Goal: Information Seeking & Learning: Learn about a topic

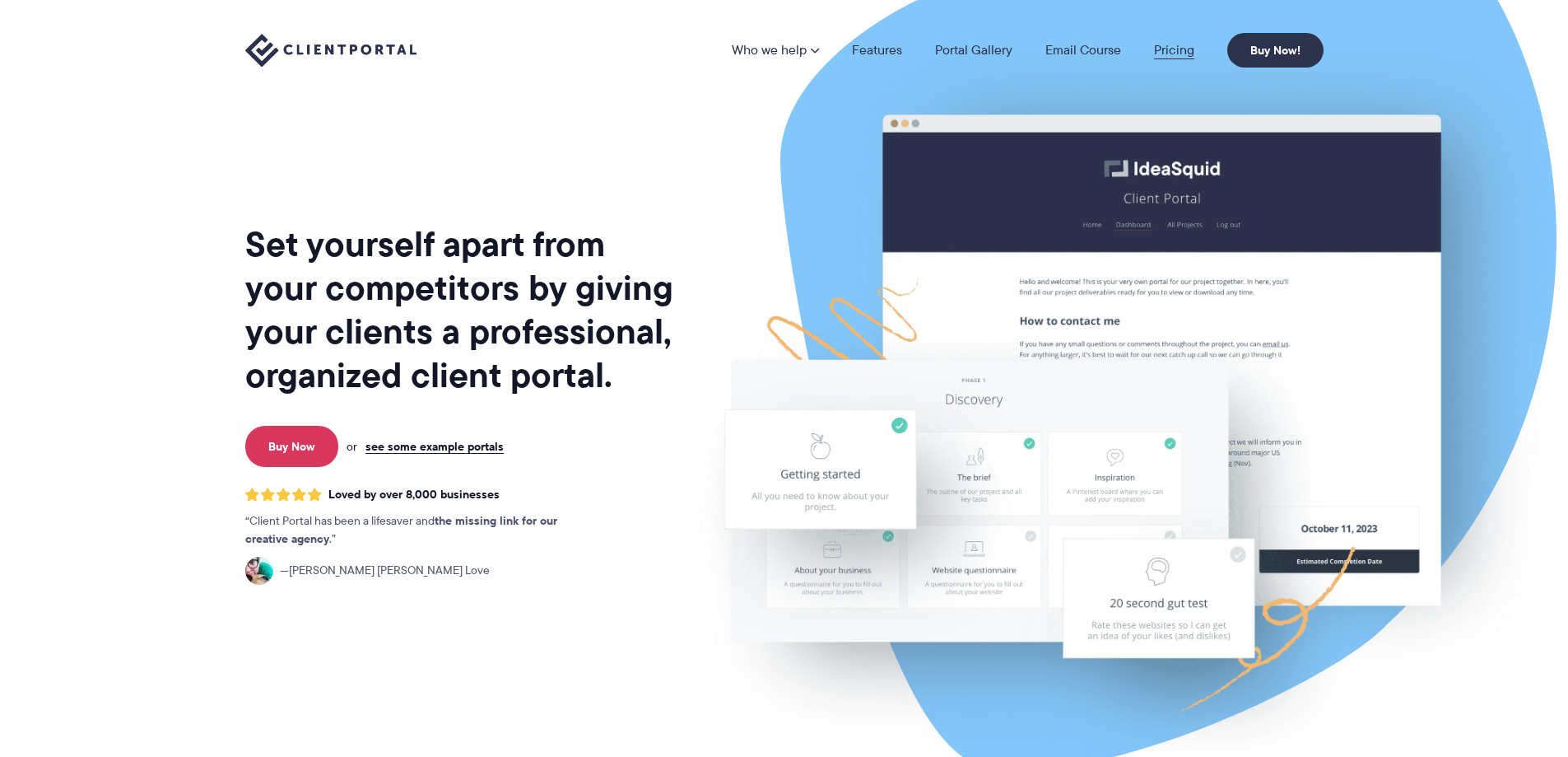
click at [1189, 48] on link "Pricing" at bounding box center [1174, 51] width 41 height 13
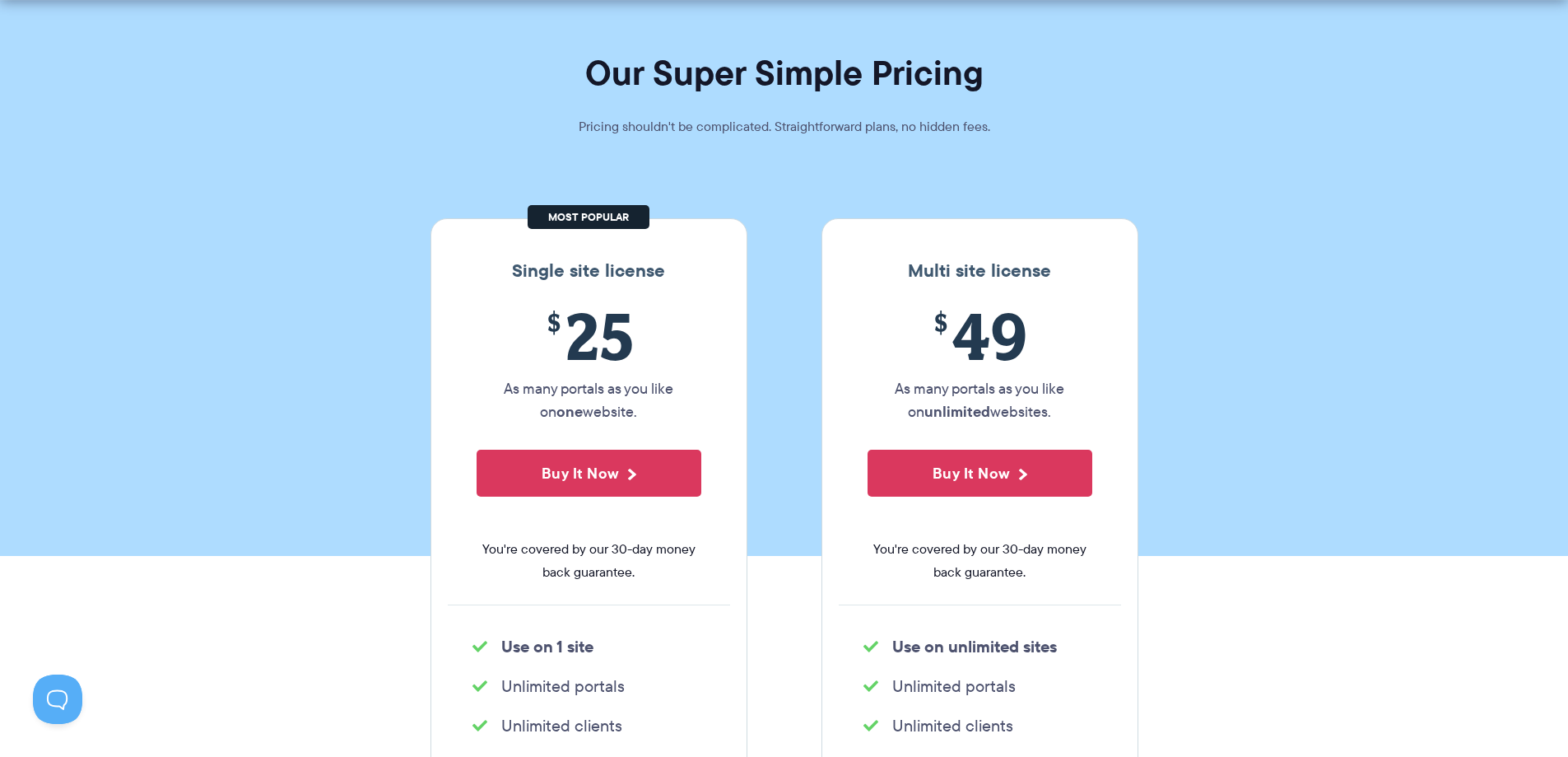
scroll to position [115, 0]
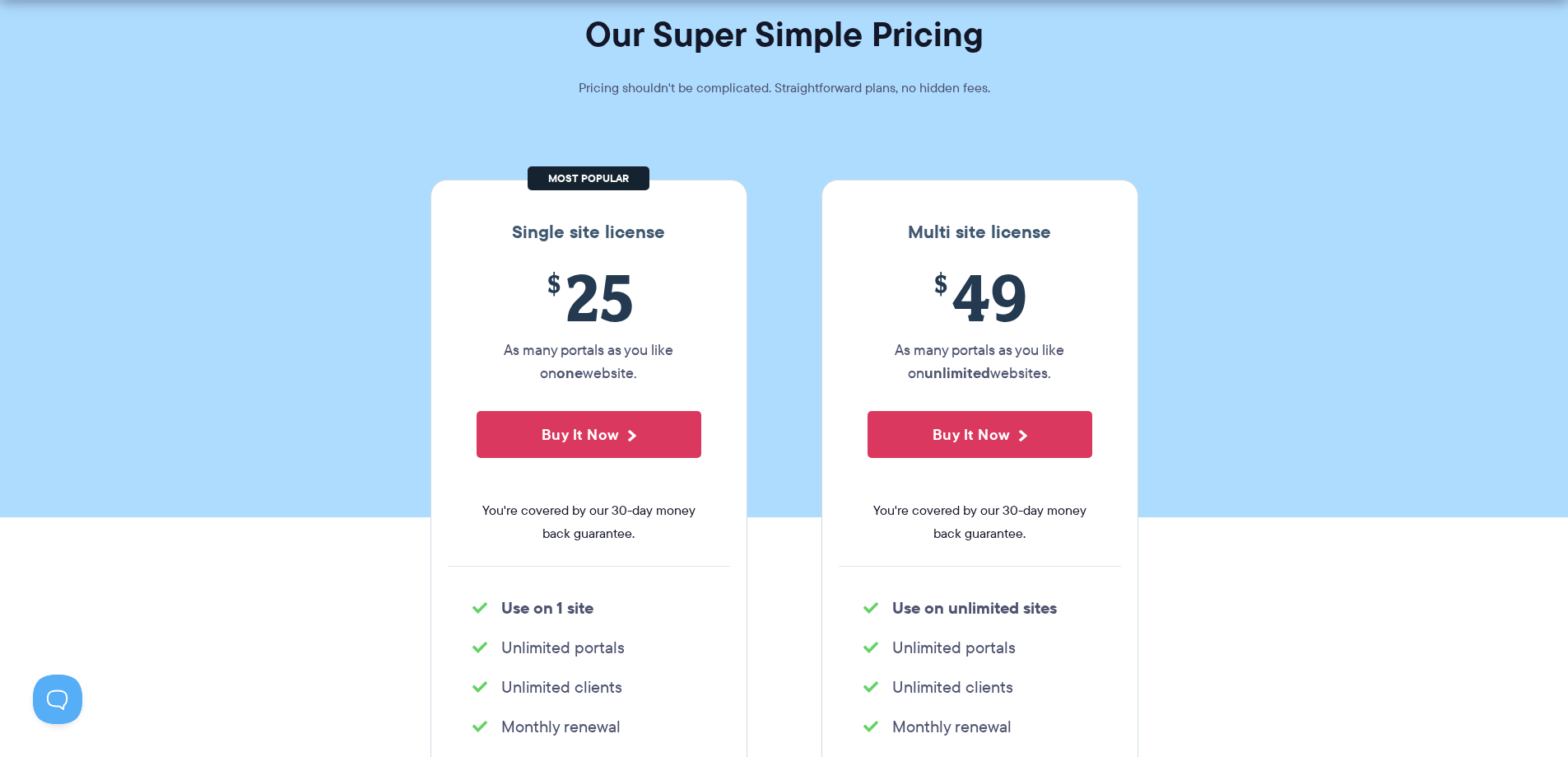
drag, startPoint x: 772, startPoint y: 272, endPoint x: 771, endPoint y: 326, distance: 54.0
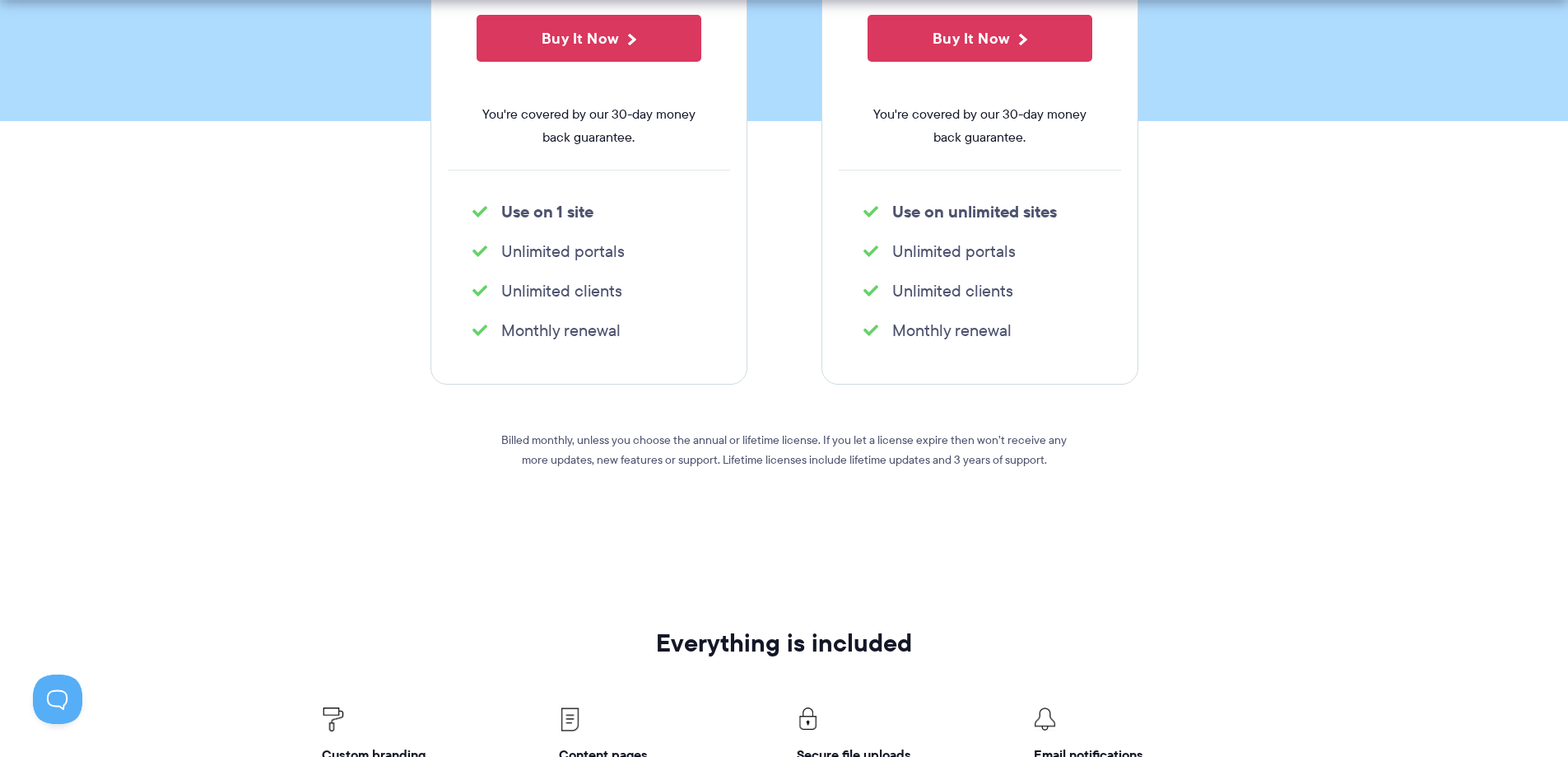
drag, startPoint x: 763, startPoint y: 357, endPoint x: 757, endPoint y: 452, distance: 95.2
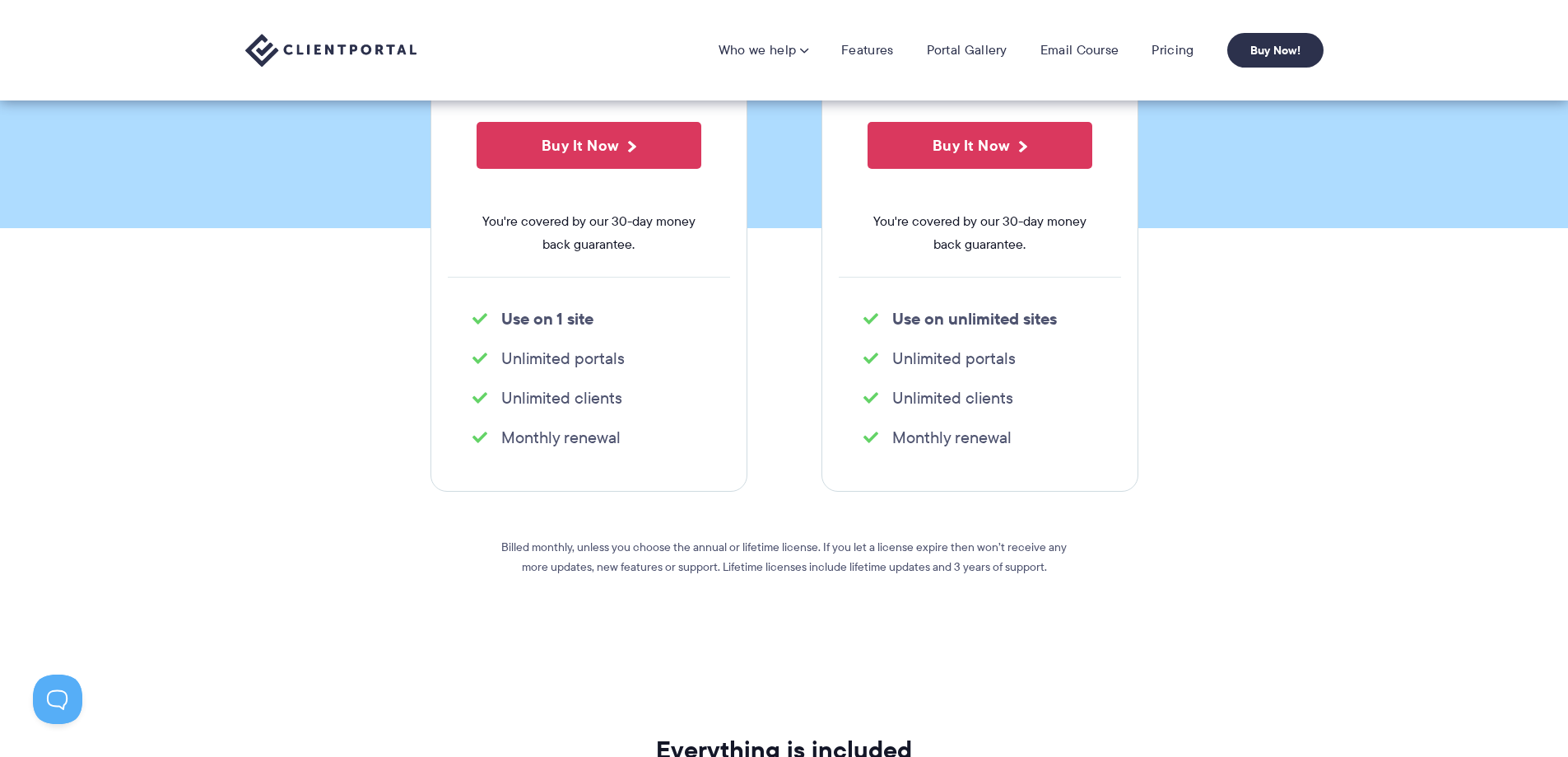
scroll to position [281, 0]
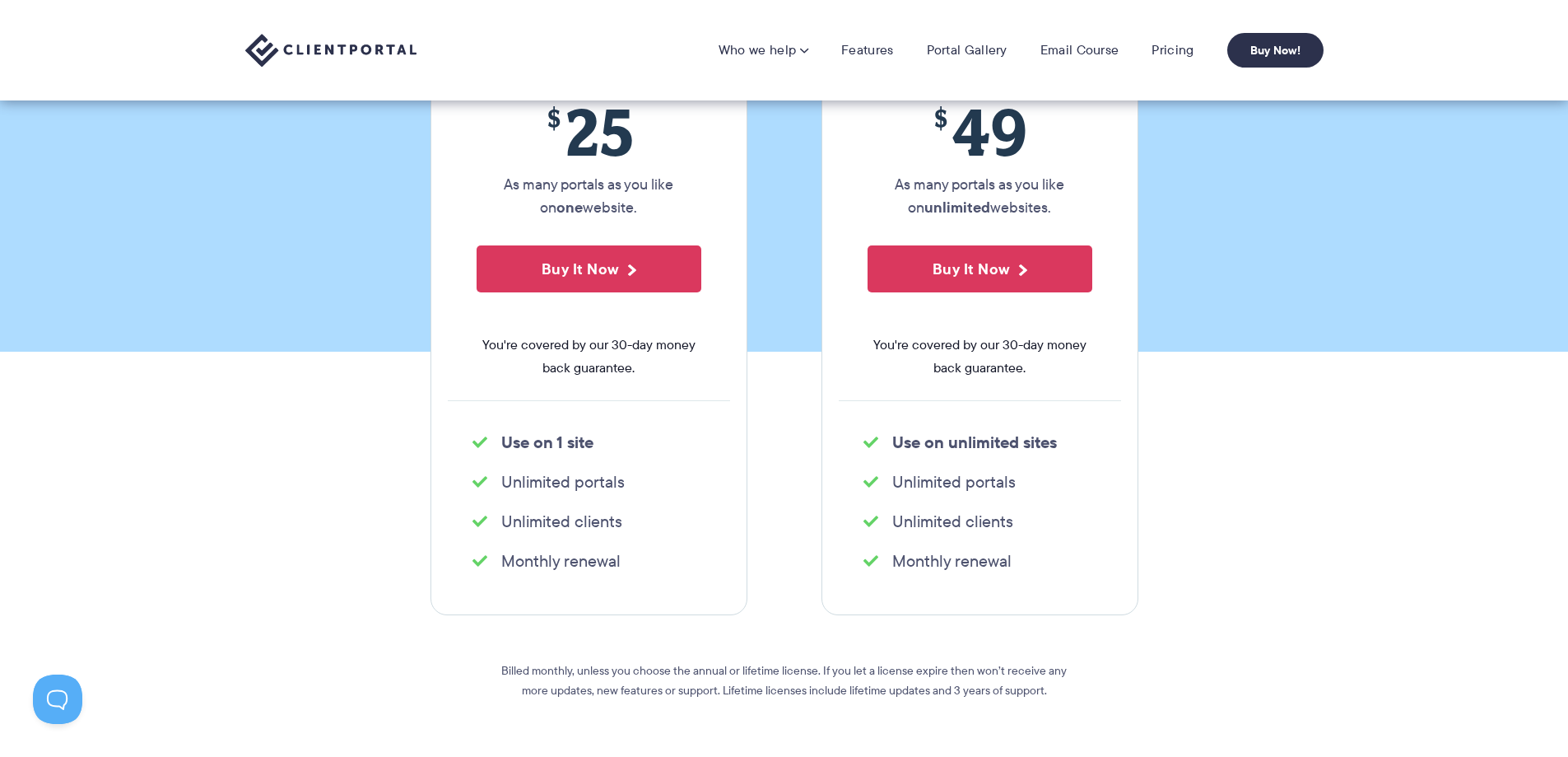
drag, startPoint x: 757, startPoint y: 476, endPoint x: 794, endPoint y: 352, distance: 129.4
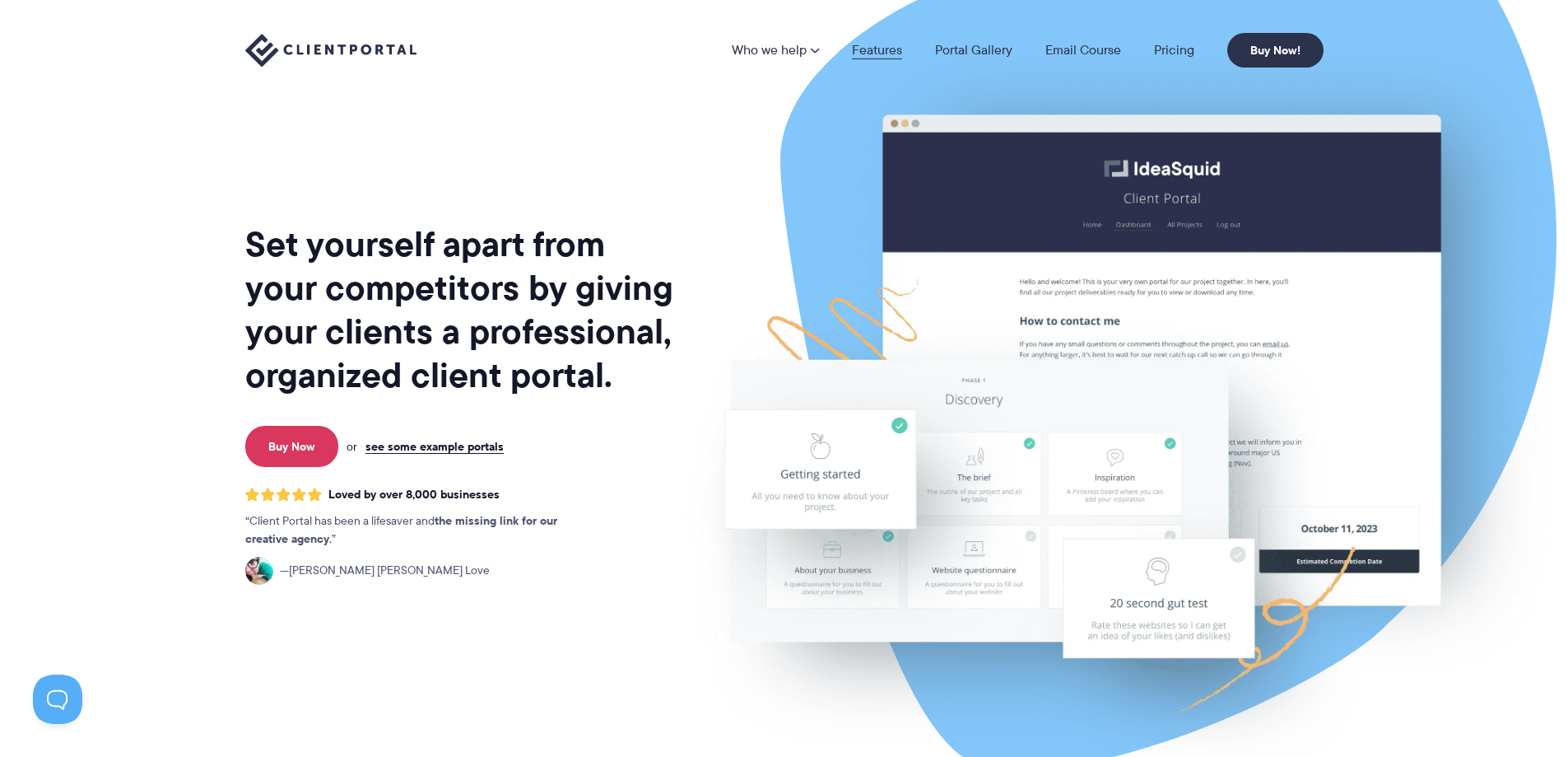
click at [883, 47] on link "Features" at bounding box center [877, 51] width 51 height 13
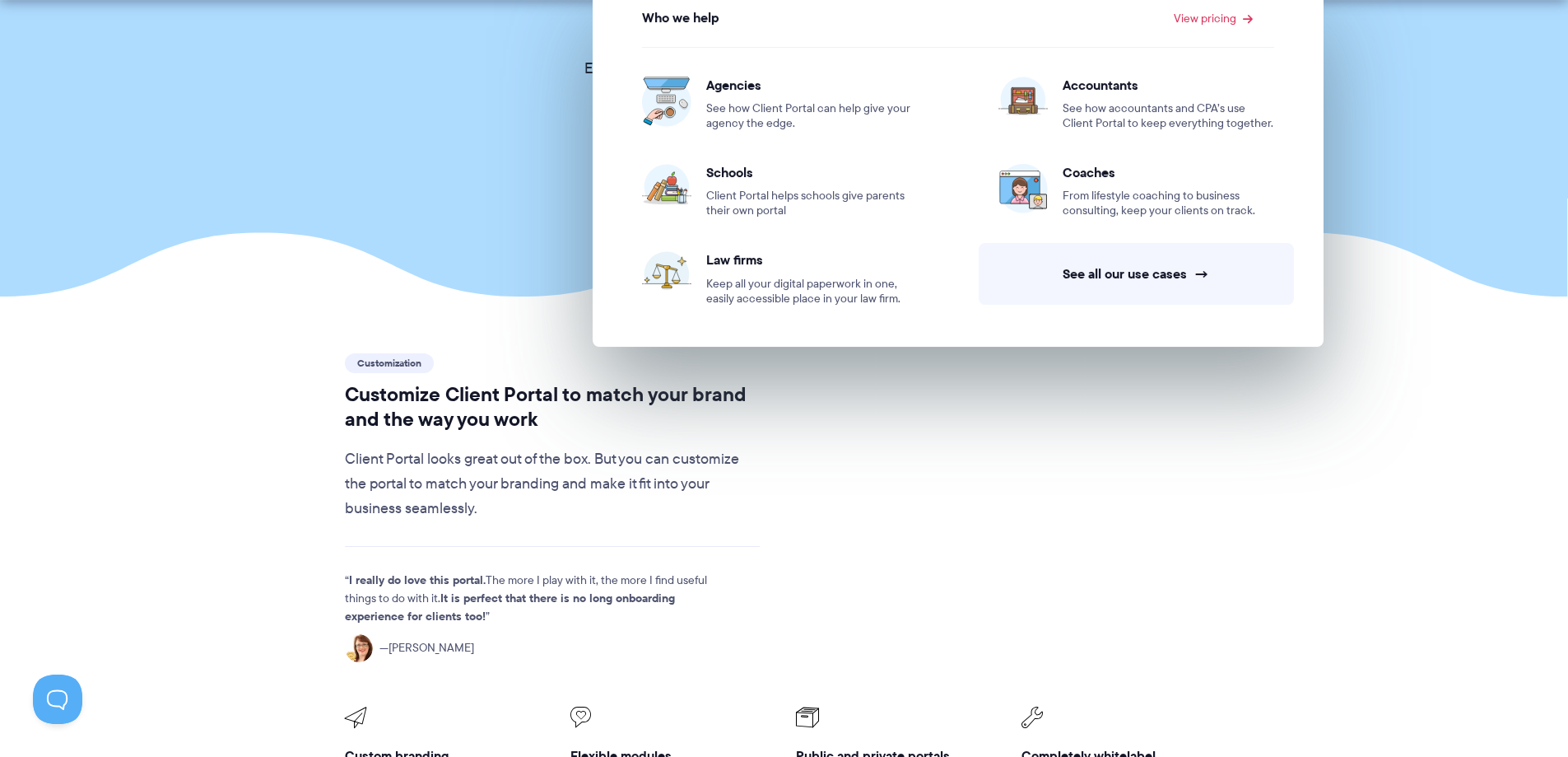
drag, startPoint x: 785, startPoint y: 509, endPoint x: 811, endPoint y: 619, distance: 113.0
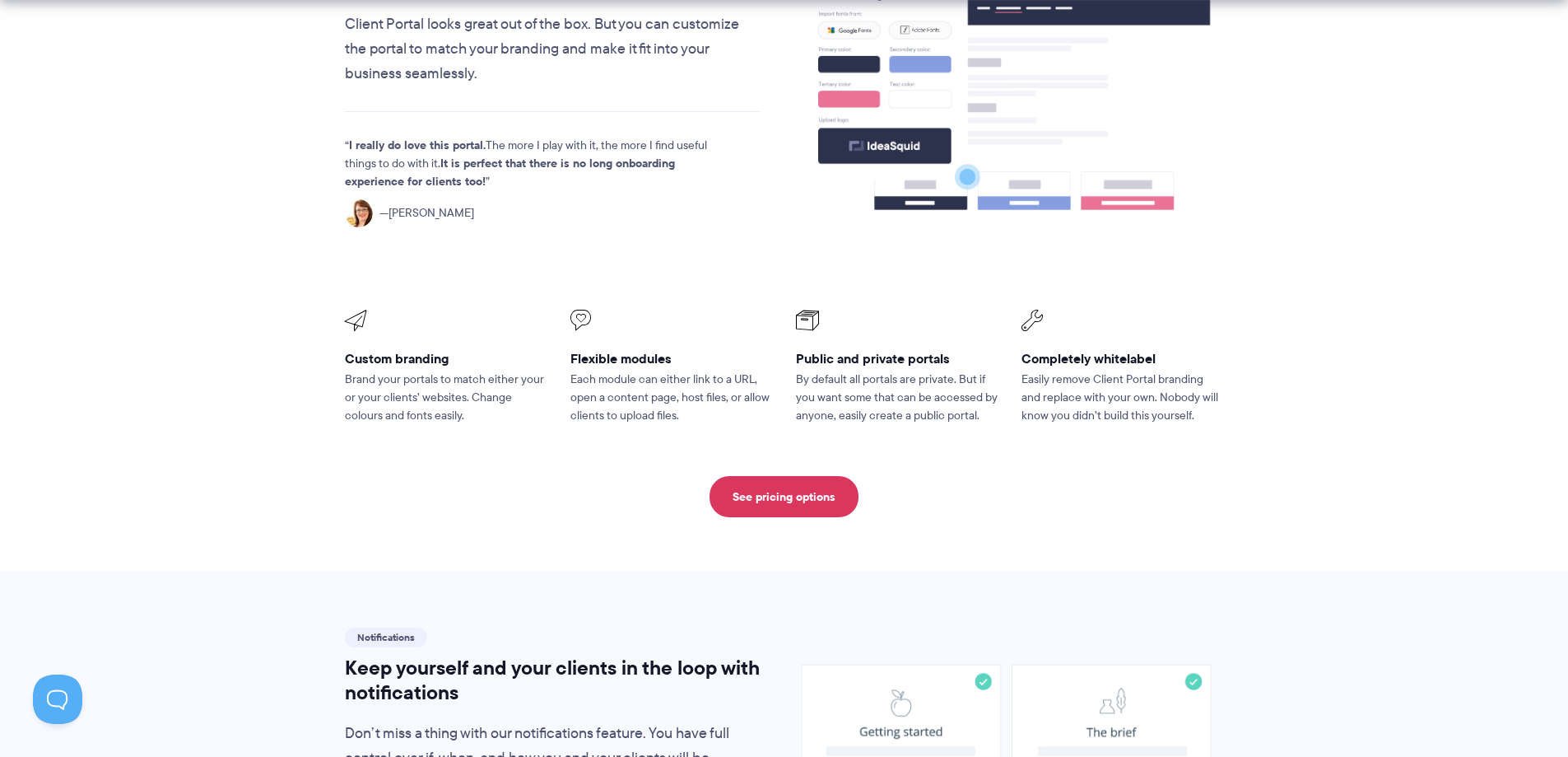
drag, startPoint x: 942, startPoint y: 568, endPoint x: 965, endPoint y: 717, distance: 150.8
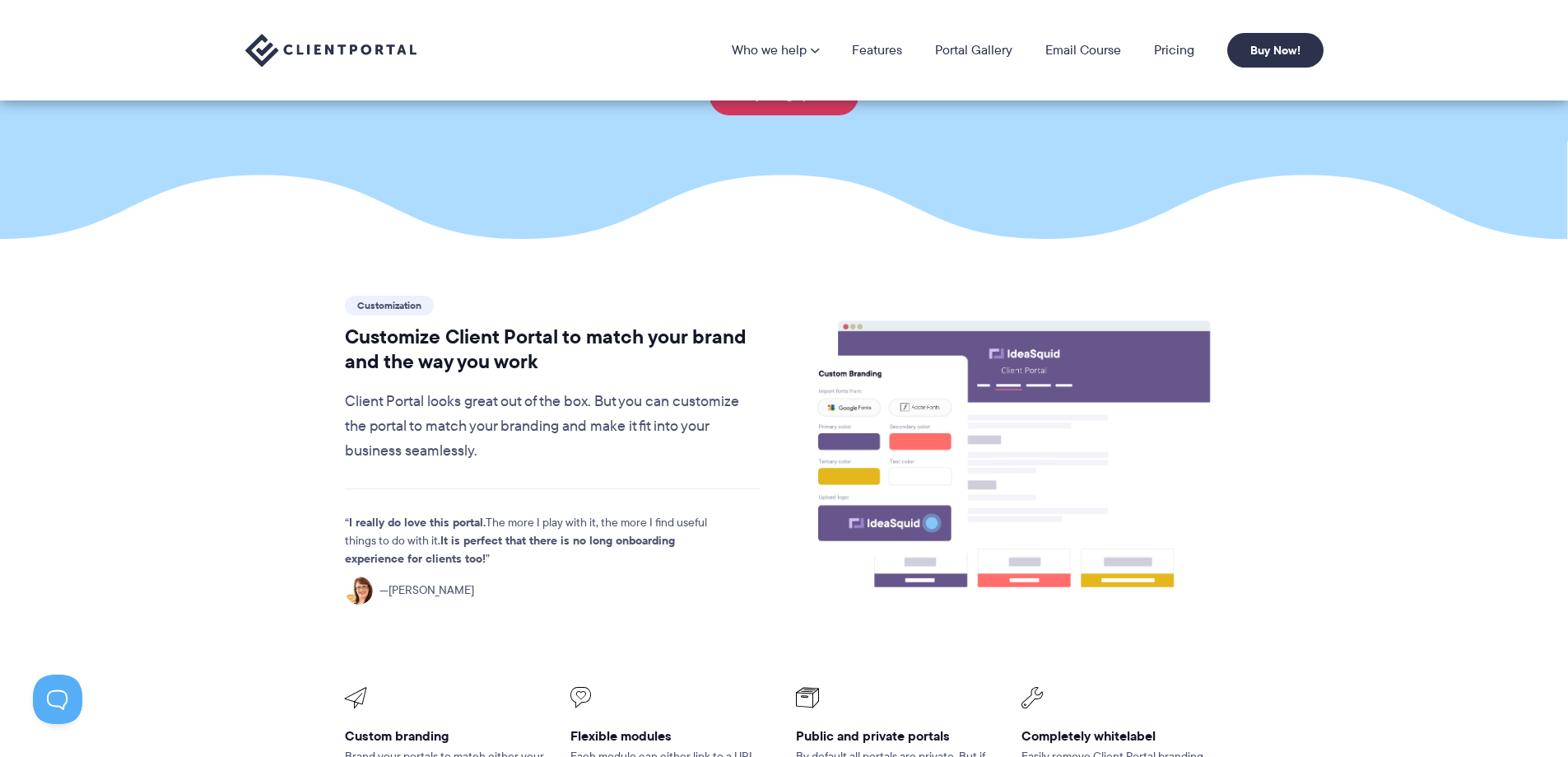
drag, startPoint x: 1317, startPoint y: 355, endPoint x: 1324, endPoint y: 249, distance: 106.2
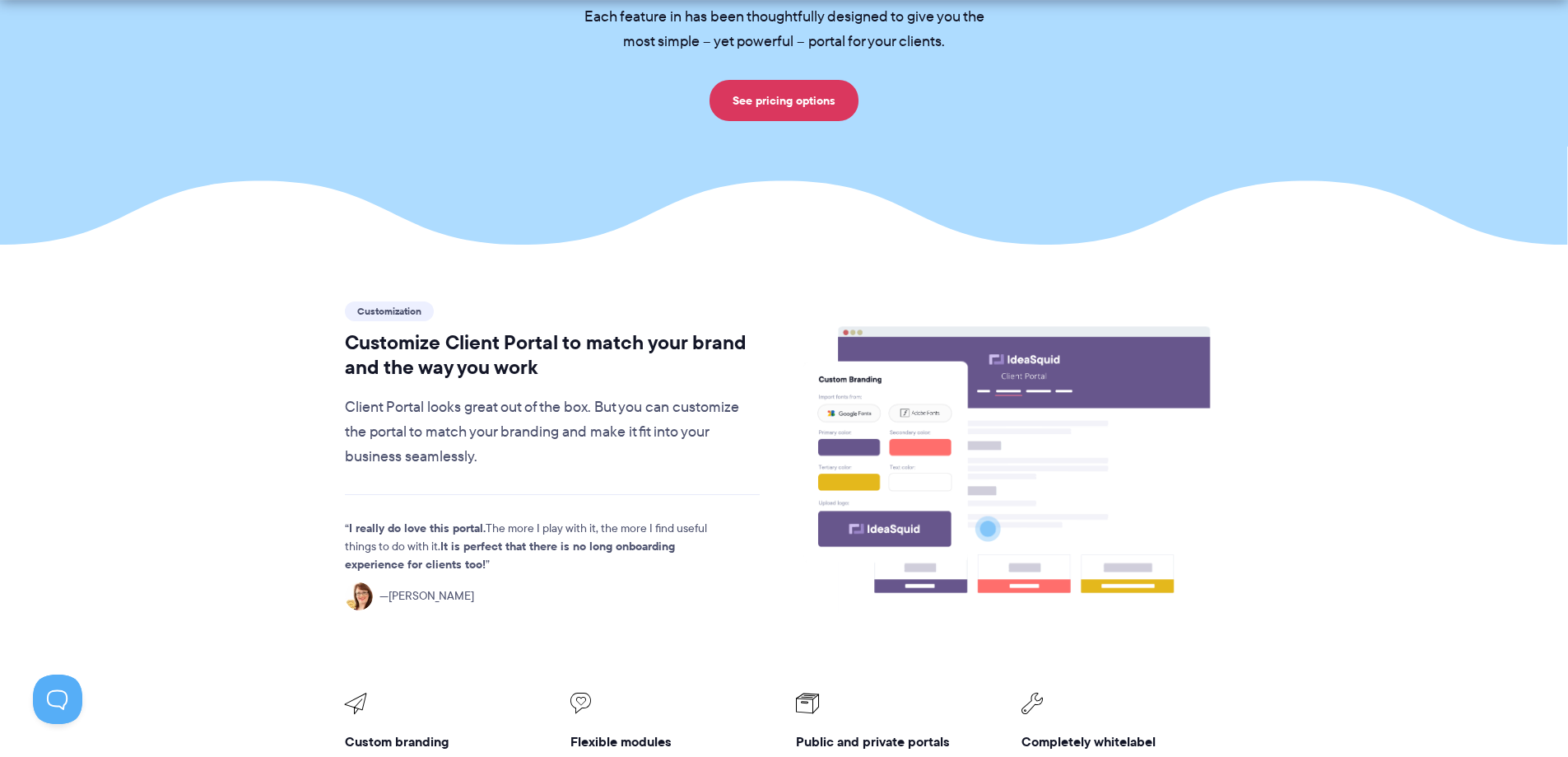
drag, startPoint x: 1278, startPoint y: 447, endPoint x: 1278, endPoint y: 487, distance: 40.0
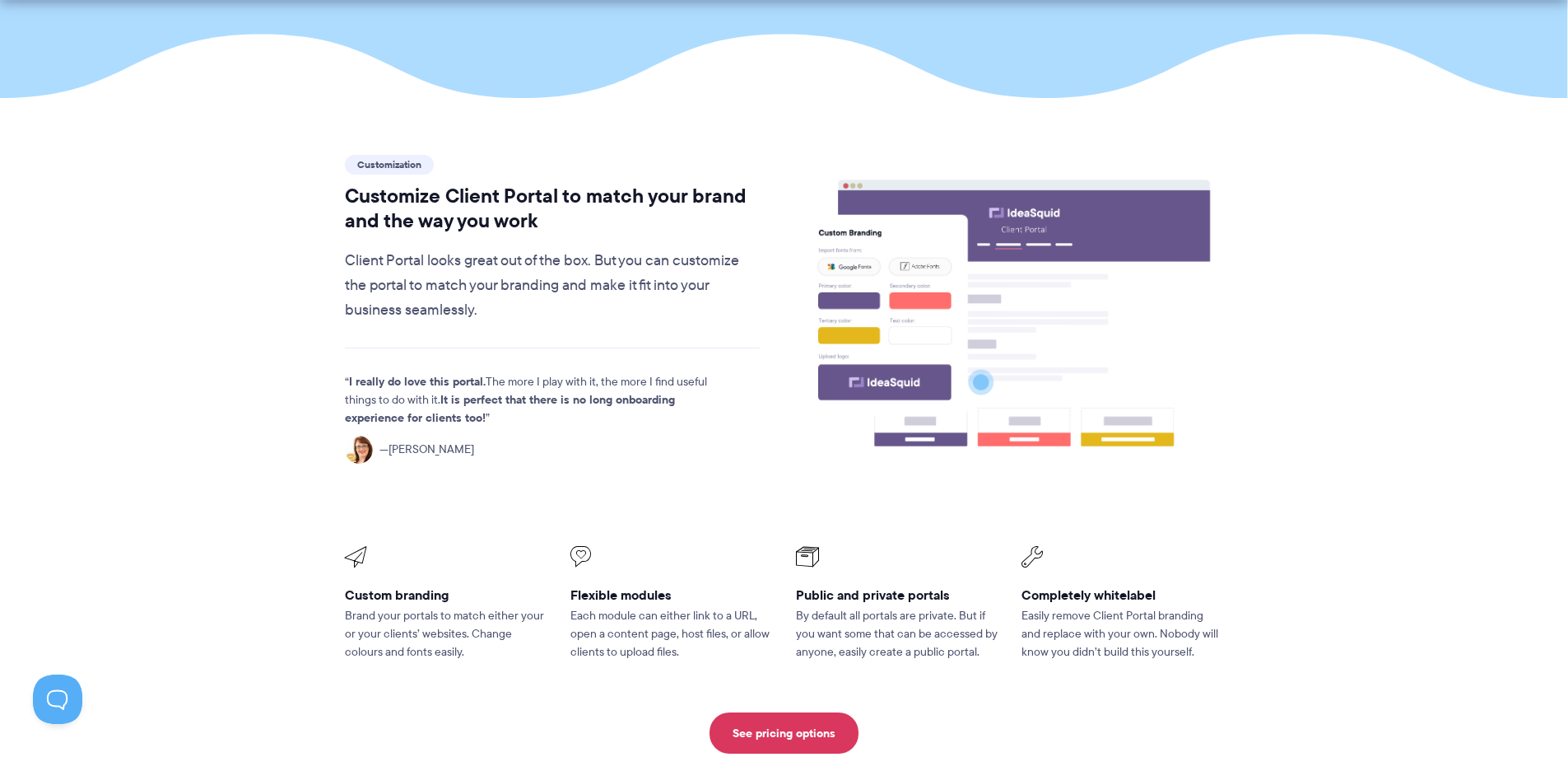
drag, startPoint x: 1295, startPoint y: 367, endPoint x: 1290, endPoint y: 503, distance: 136.1
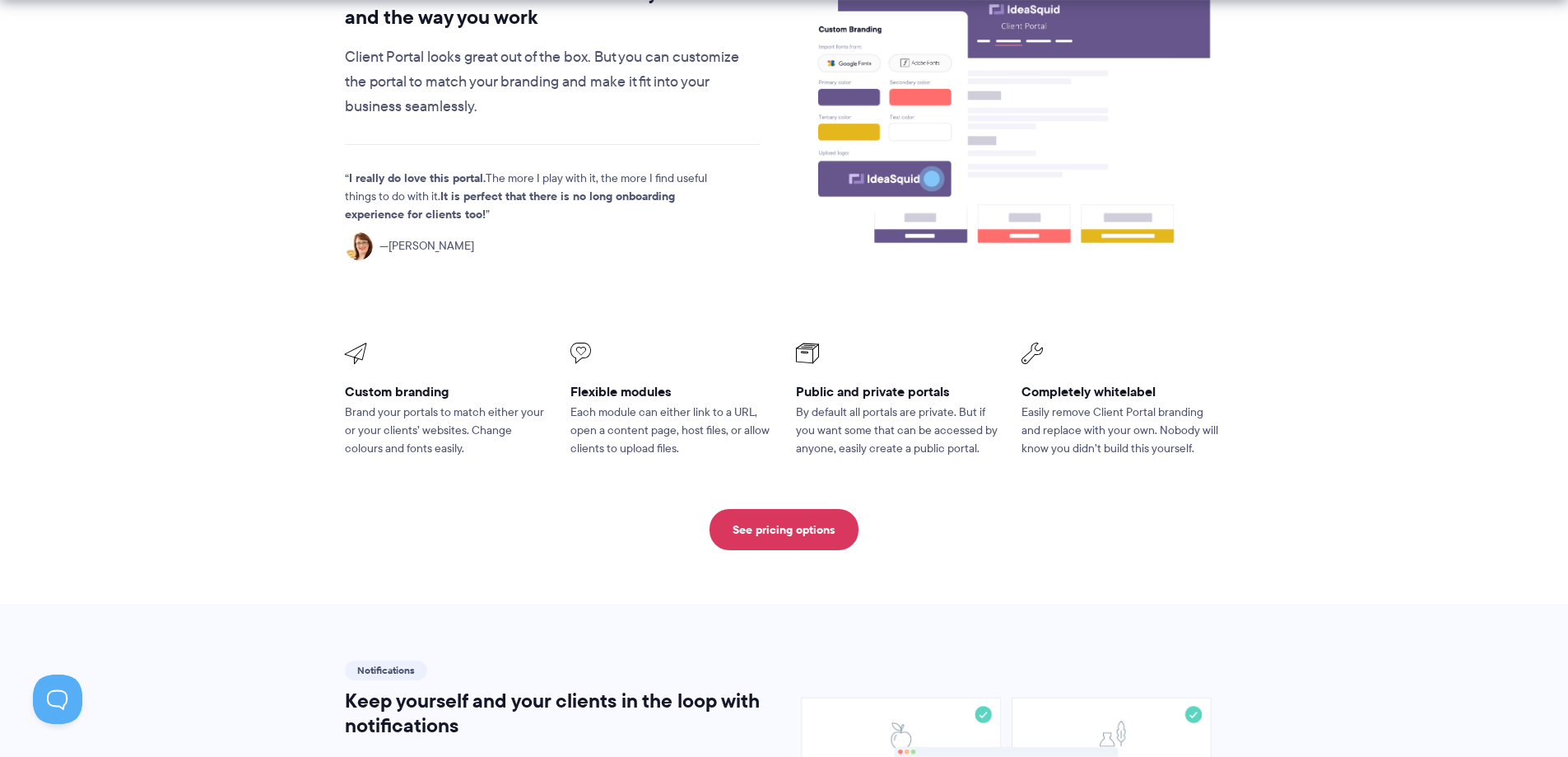
scroll to position [1089, 0]
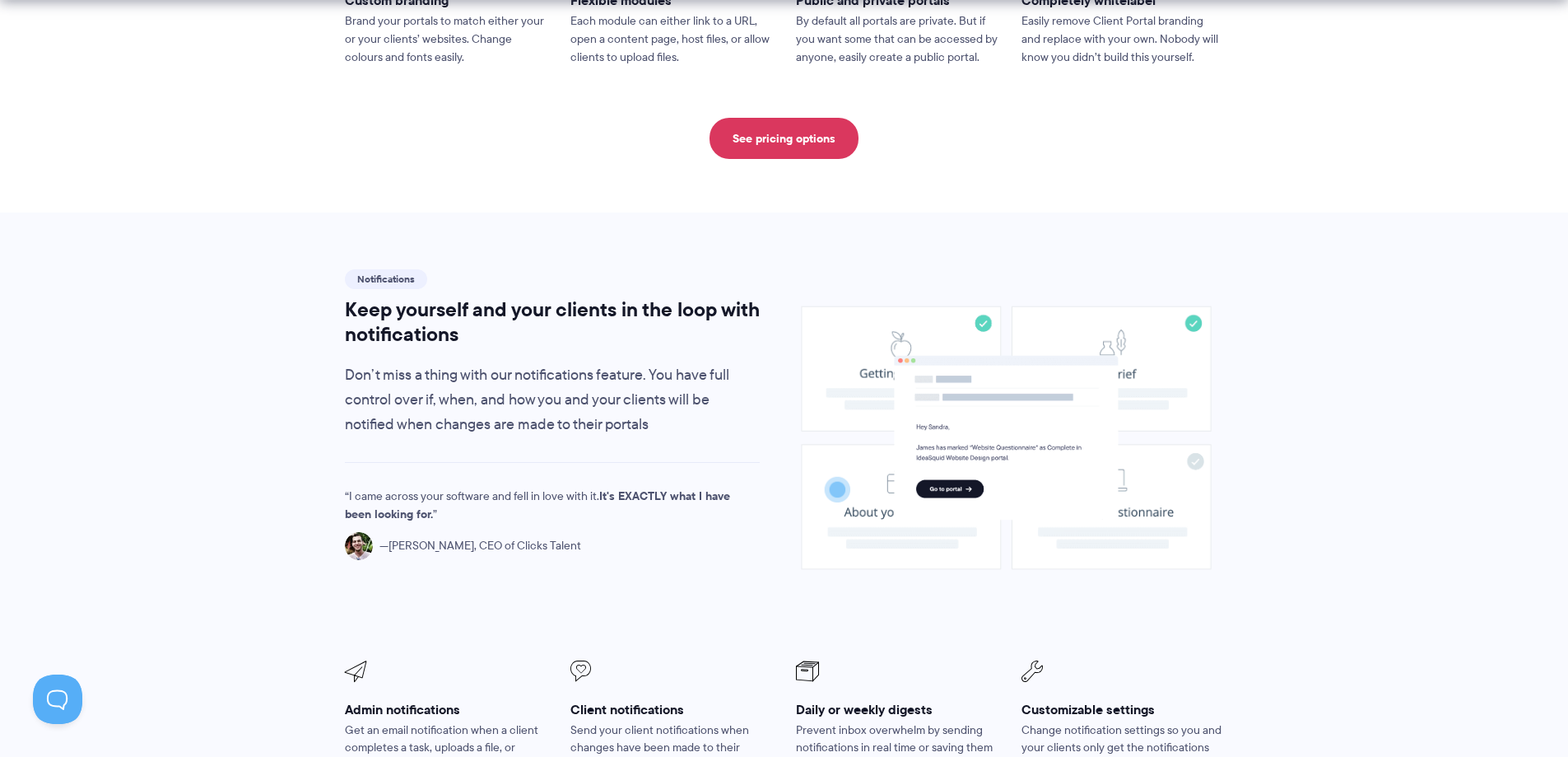
drag, startPoint x: 1275, startPoint y: 288, endPoint x: 1276, endPoint y: 448, distance: 160.0
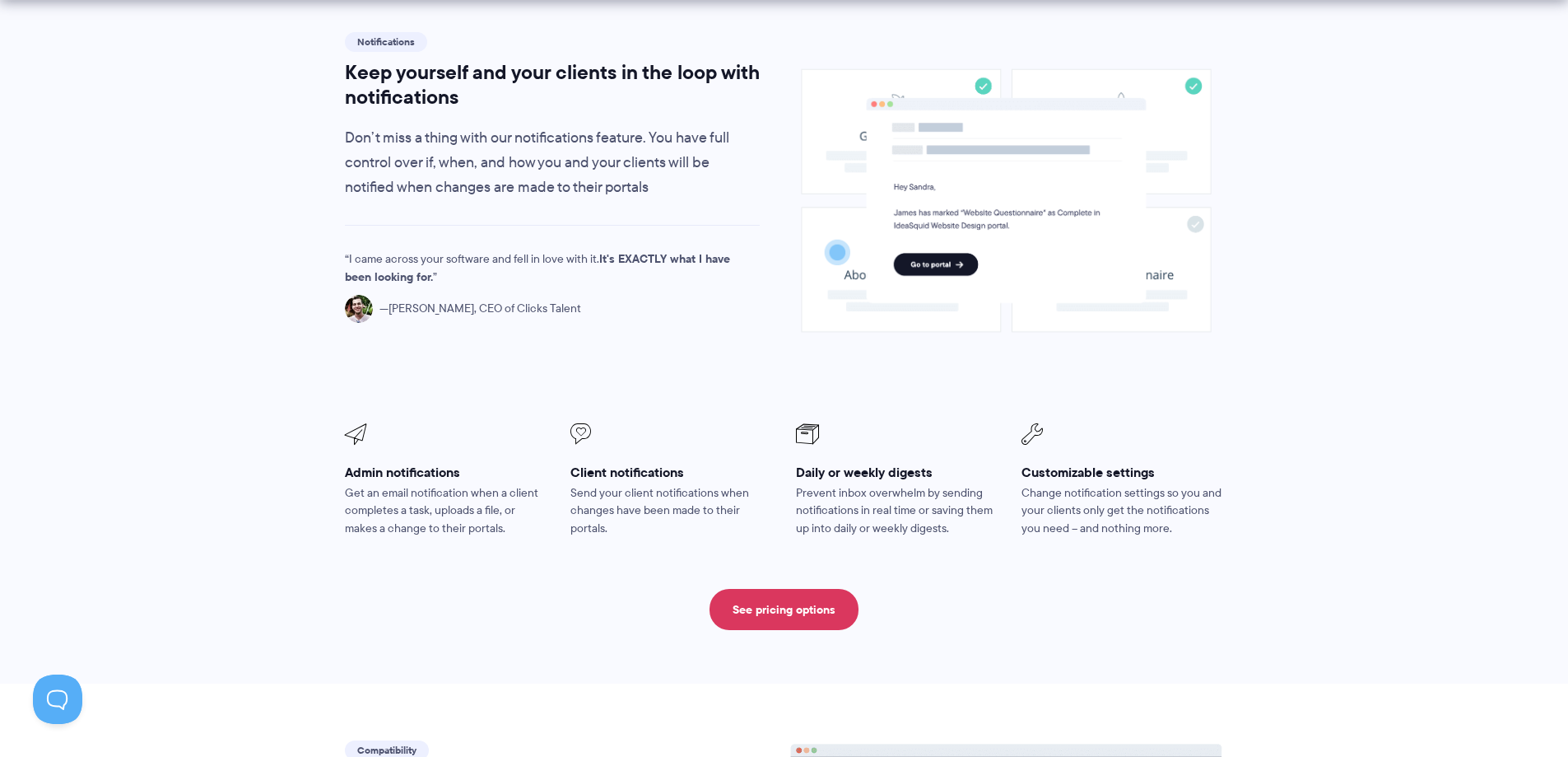
drag, startPoint x: 1262, startPoint y: 338, endPoint x: 1261, endPoint y: 401, distance: 63.0
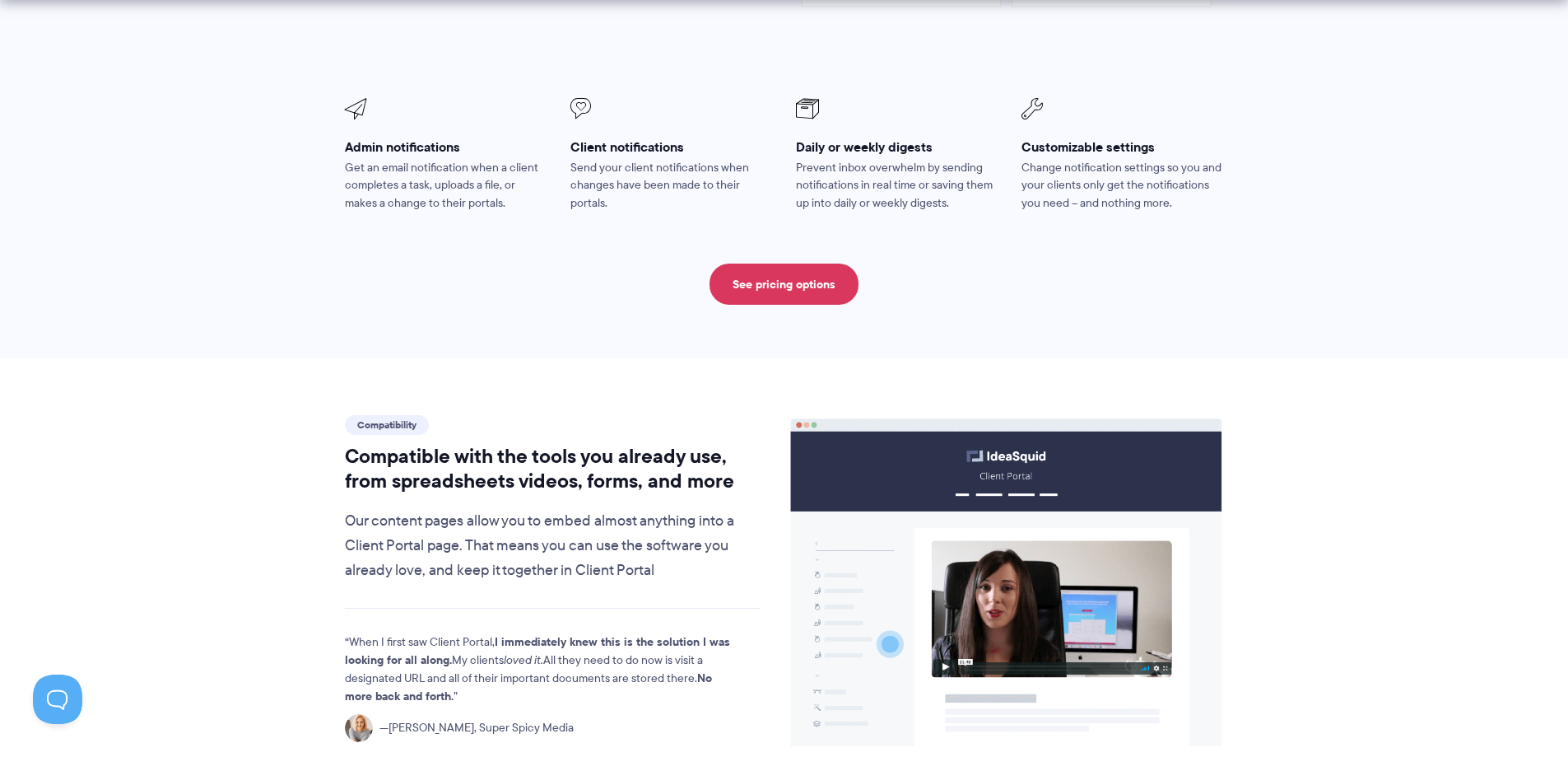
drag, startPoint x: 1249, startPoint y: 382, endPoint x: 1251, endPoint y: 403, distance: 21.1
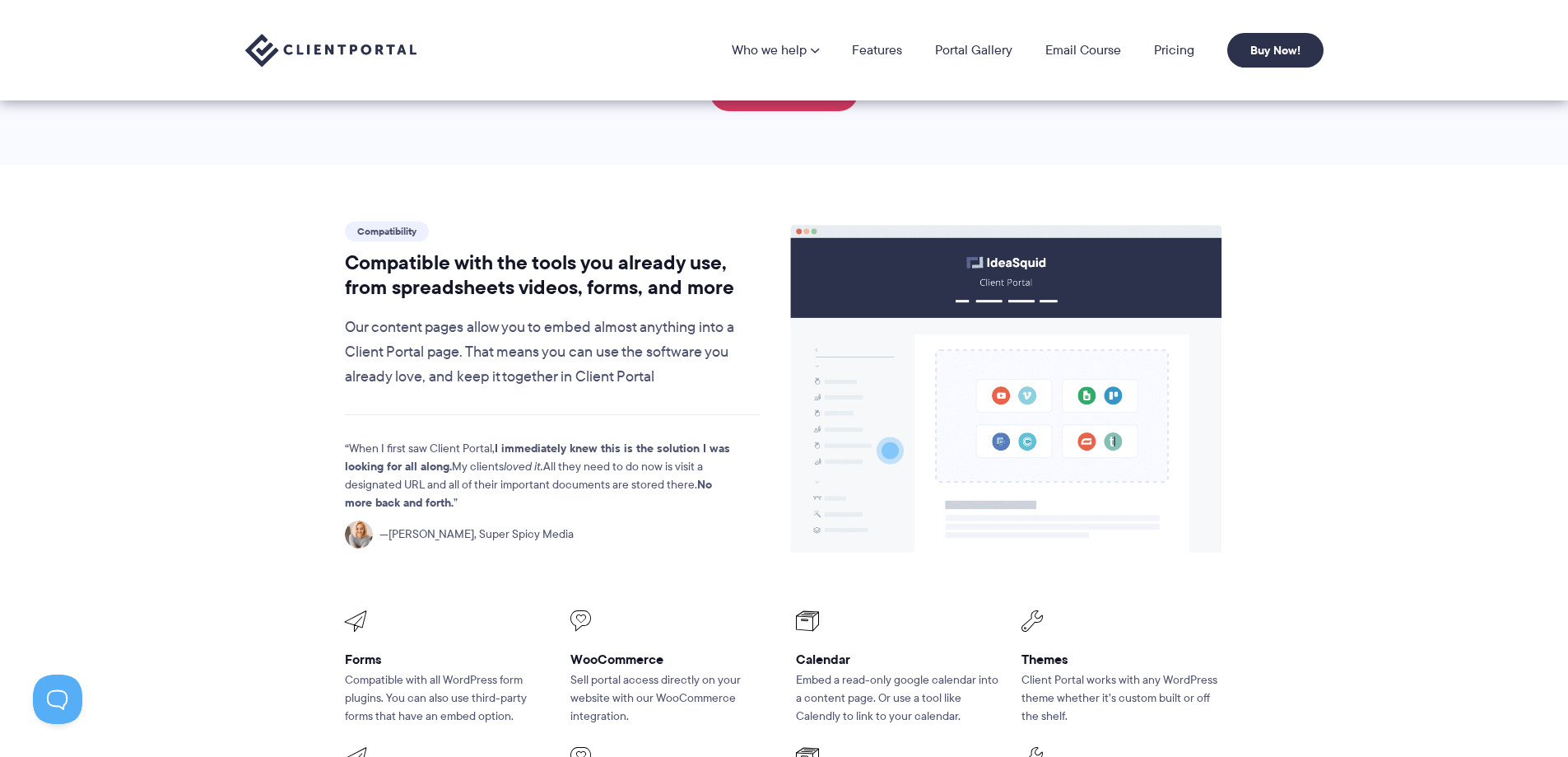
scroll to position [1351, 0]
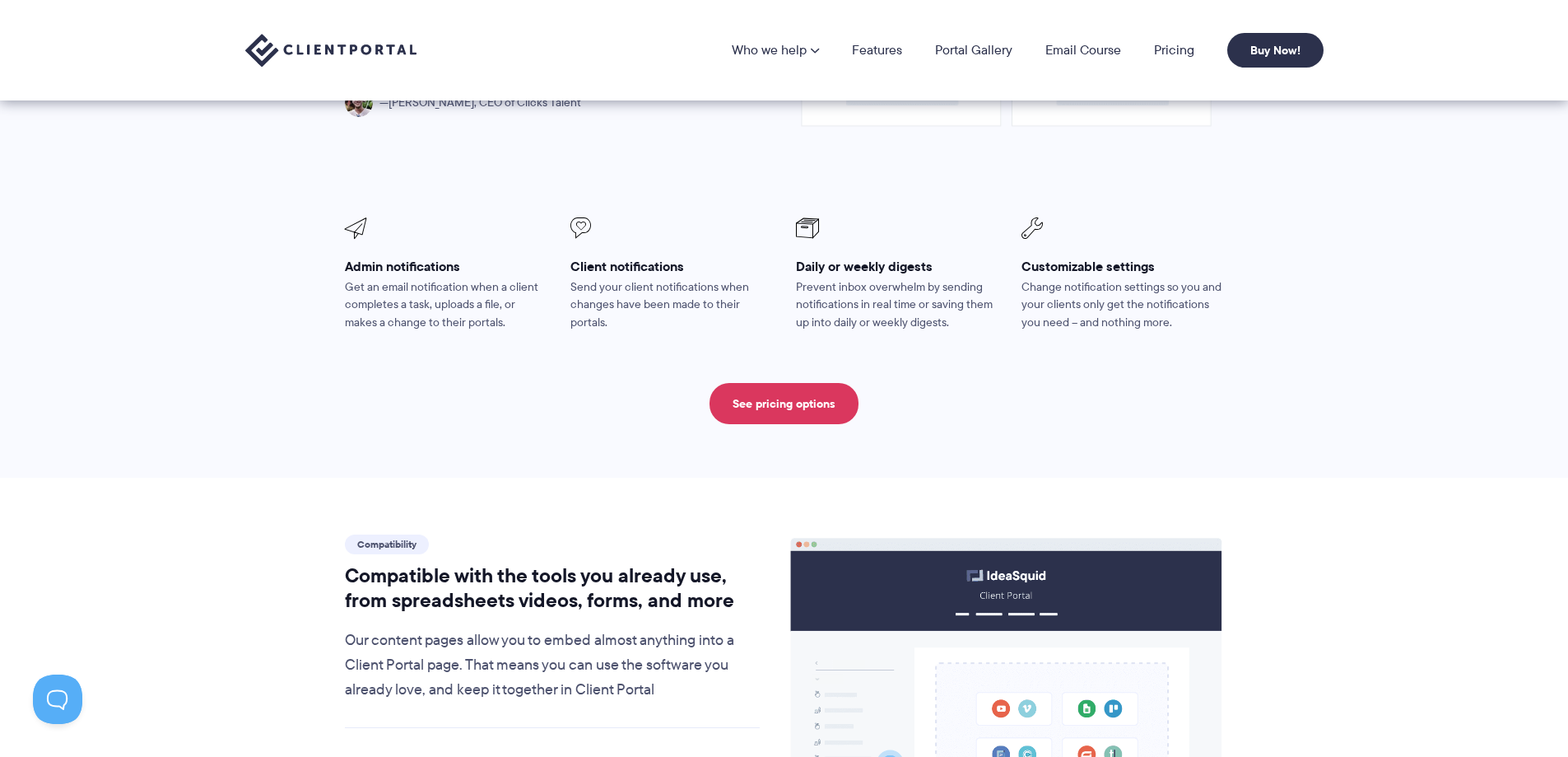
drag, startPoint x: 1258, startPoint y: 221, endPoint x: 1071, endPoint y: 214, distance: 187.1
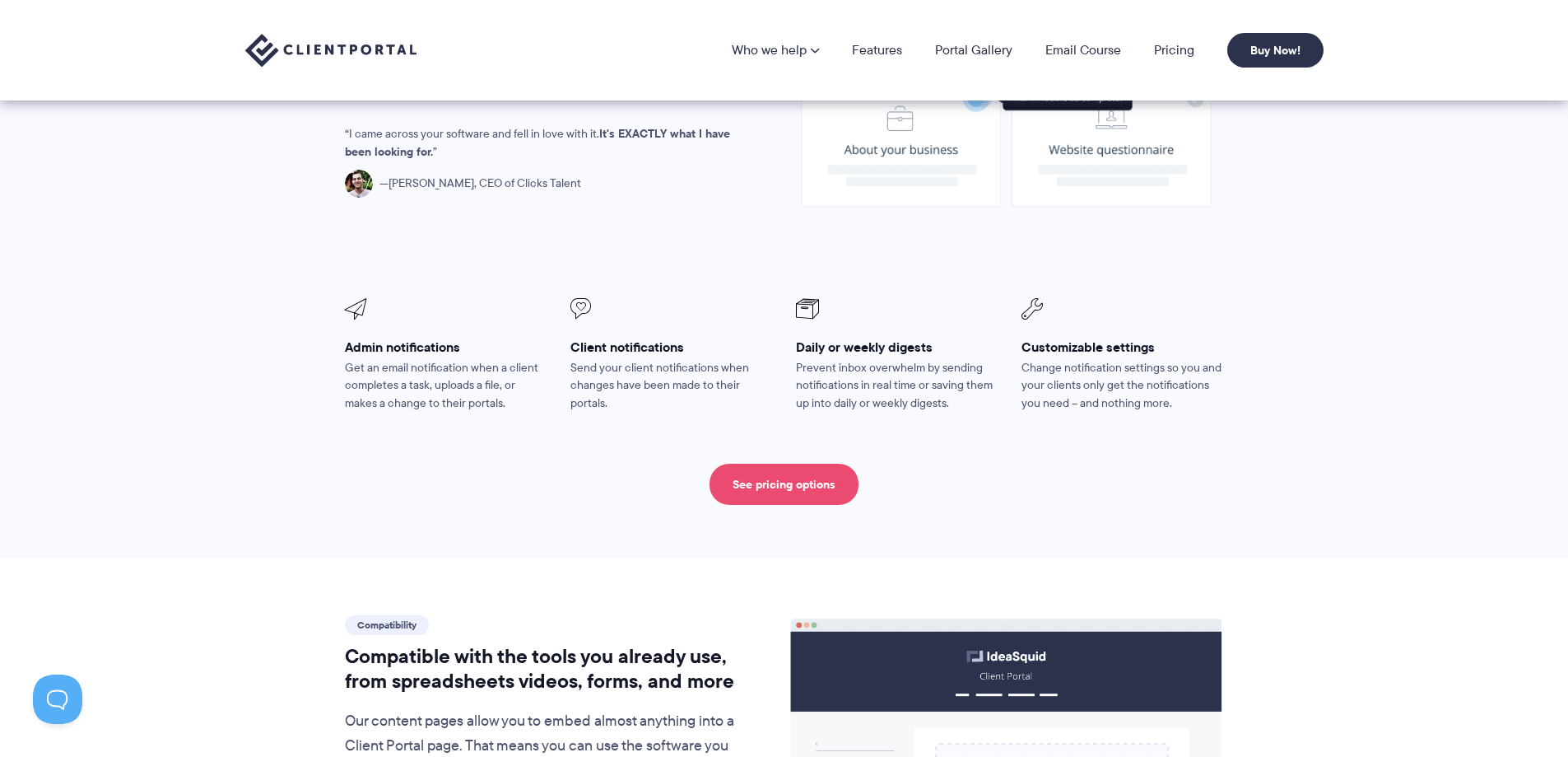
click at [806, 463] on link "See pricing options" at bounding box center [784, 484] width 149 height 41
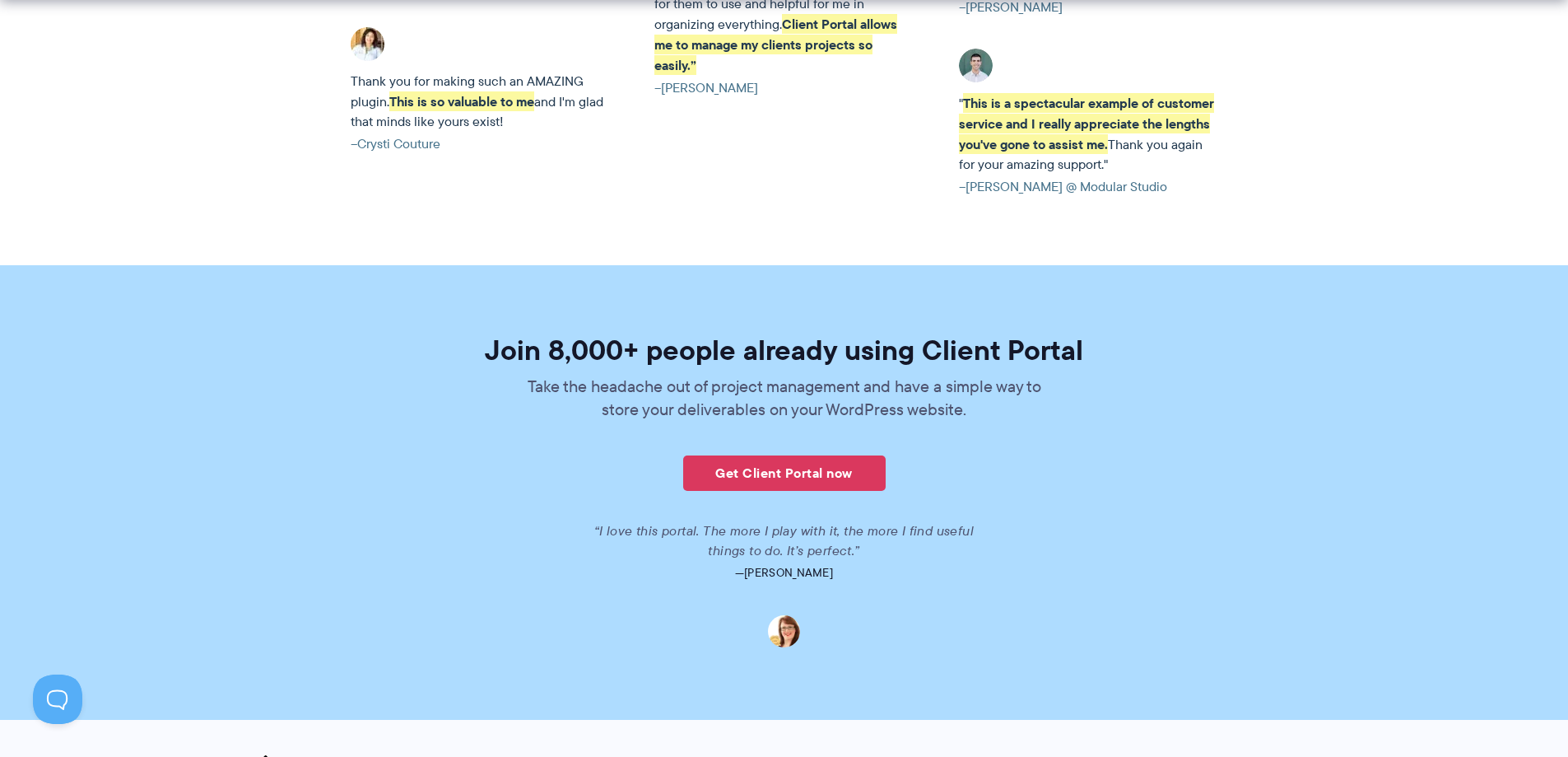
scroll to position [4030, 0]
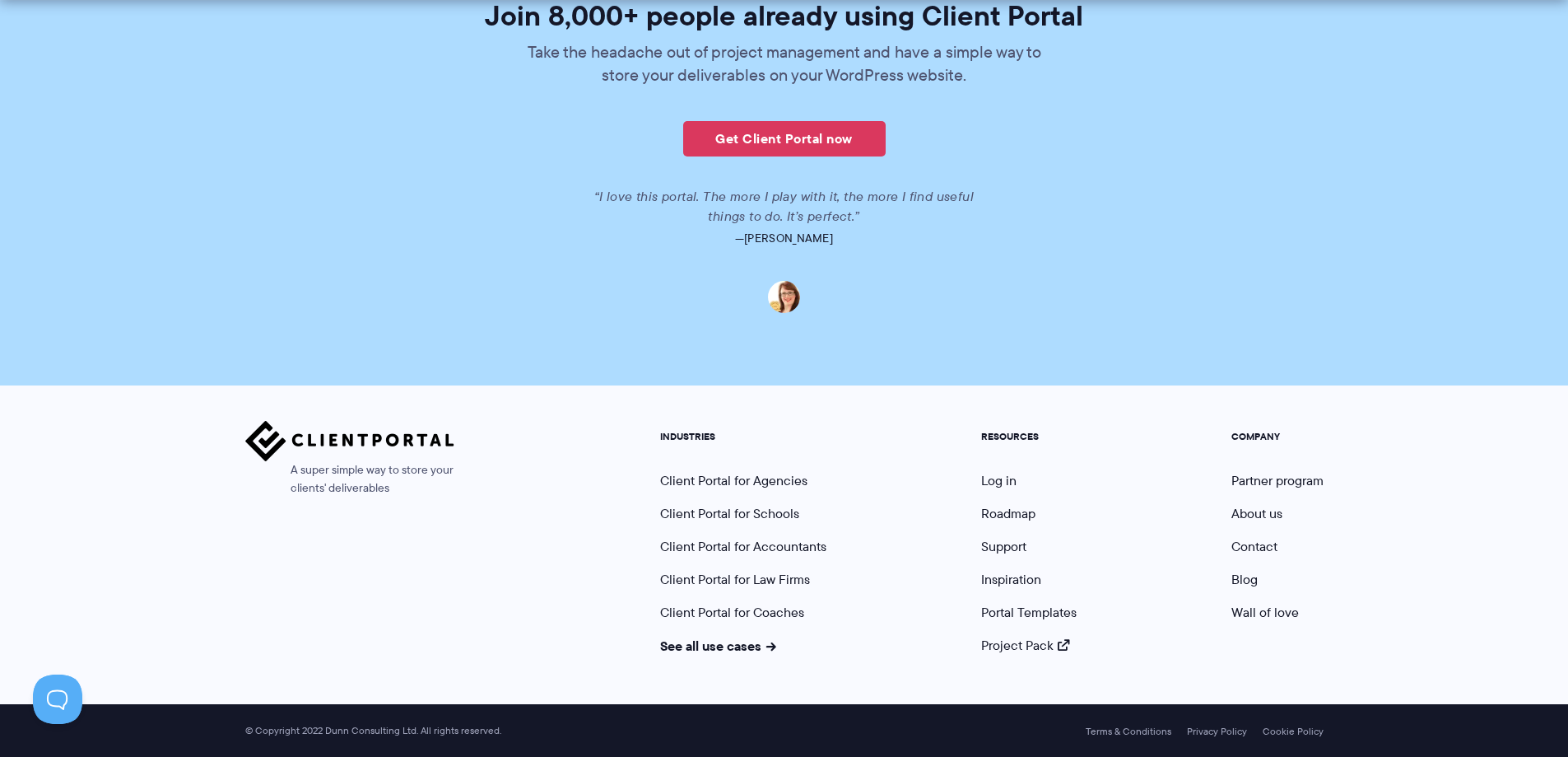
drag, startPoint x: 1071, startPoint y: 468, endPoint x: 1069, endPoint y: 601, distance: 133.0
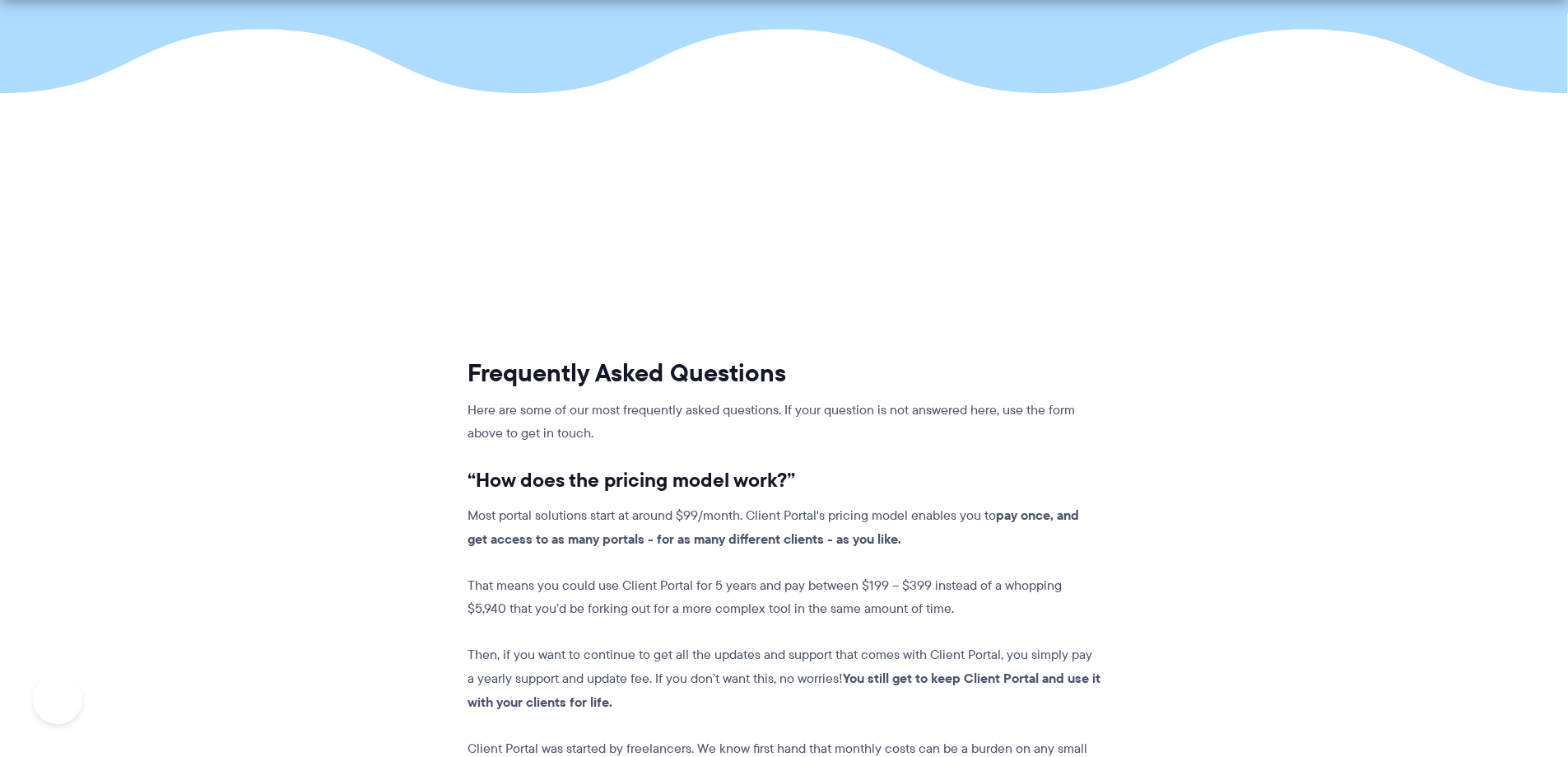
scroll to position [376, 0]
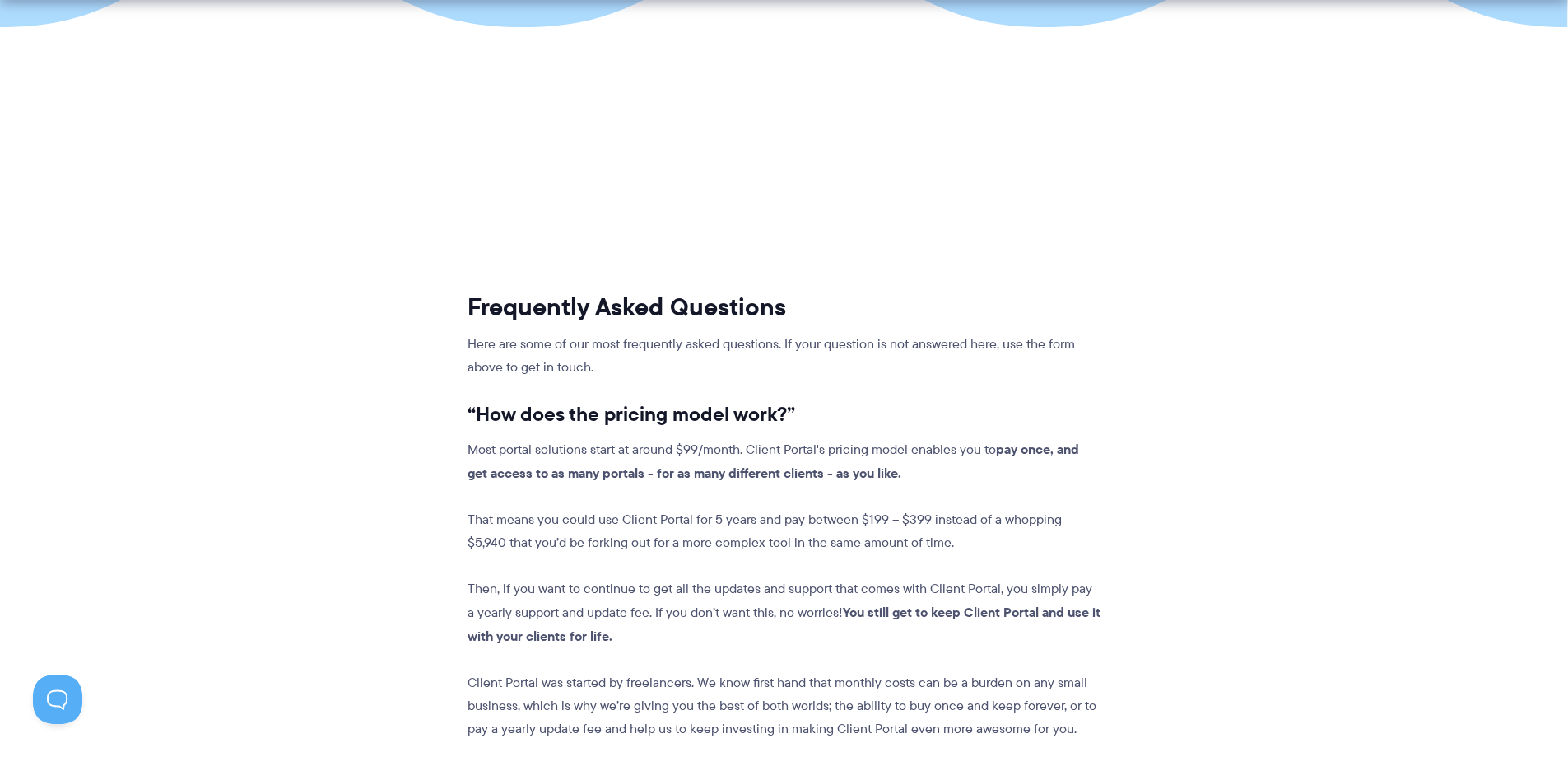
drag, startPoint x: 1250, startPoint y: 393, endPoint x: 1266, endPoint y: 459, distance: 67.9
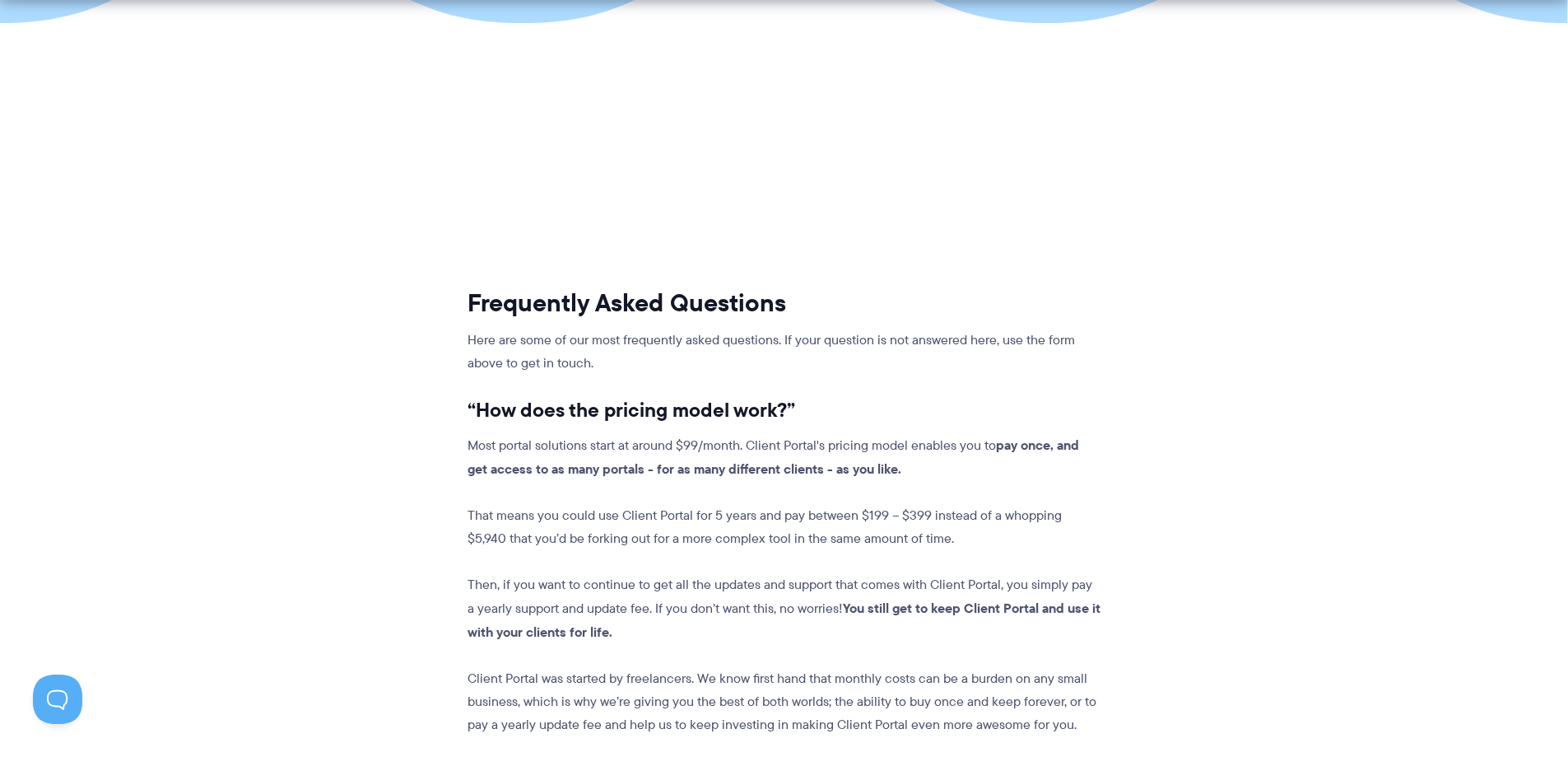
scroll to position [0, 0]
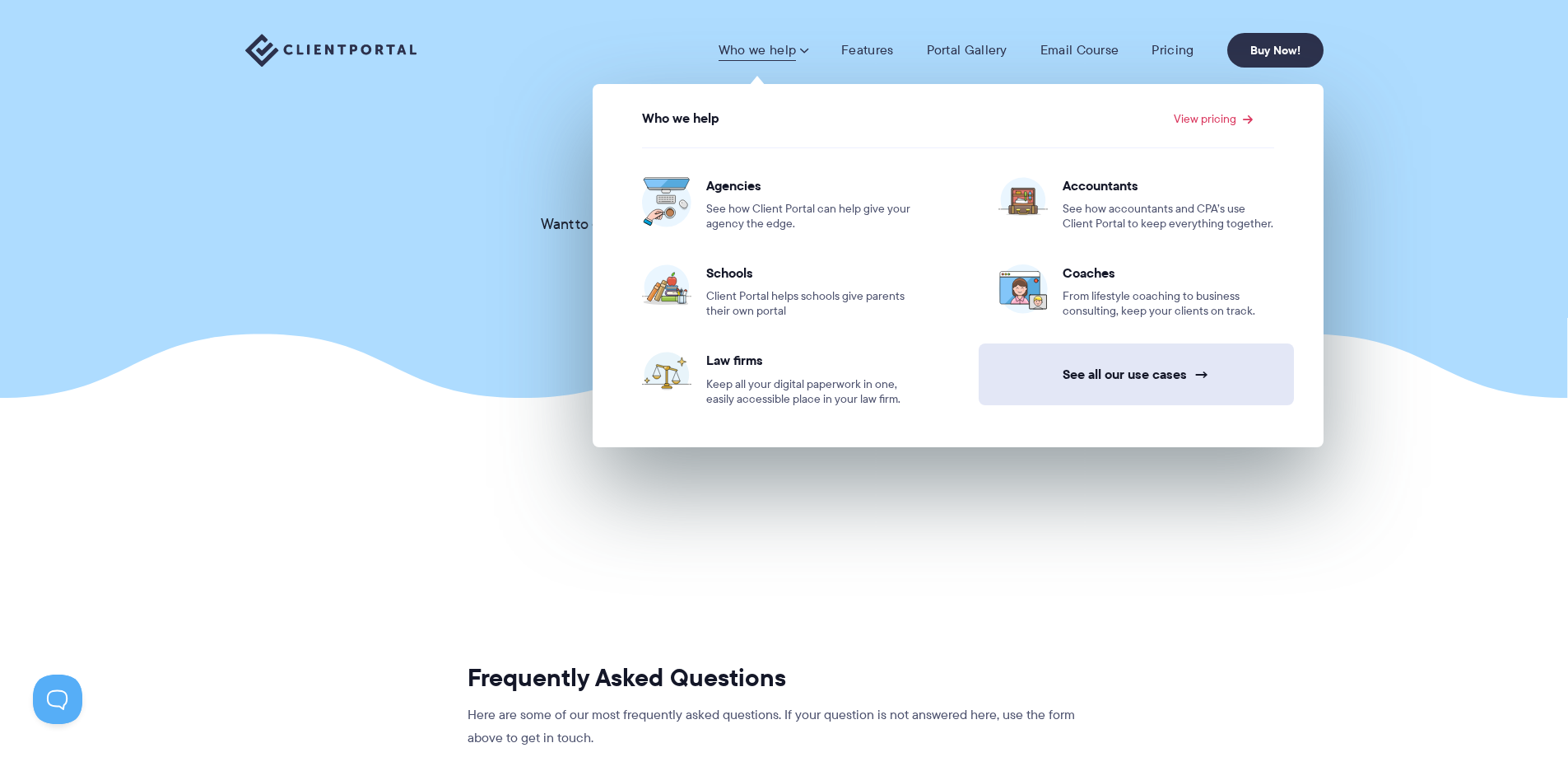
click at [1140, 375] on link "See all our use cases →" at bounding box center [1136, 374] width 315 height 61
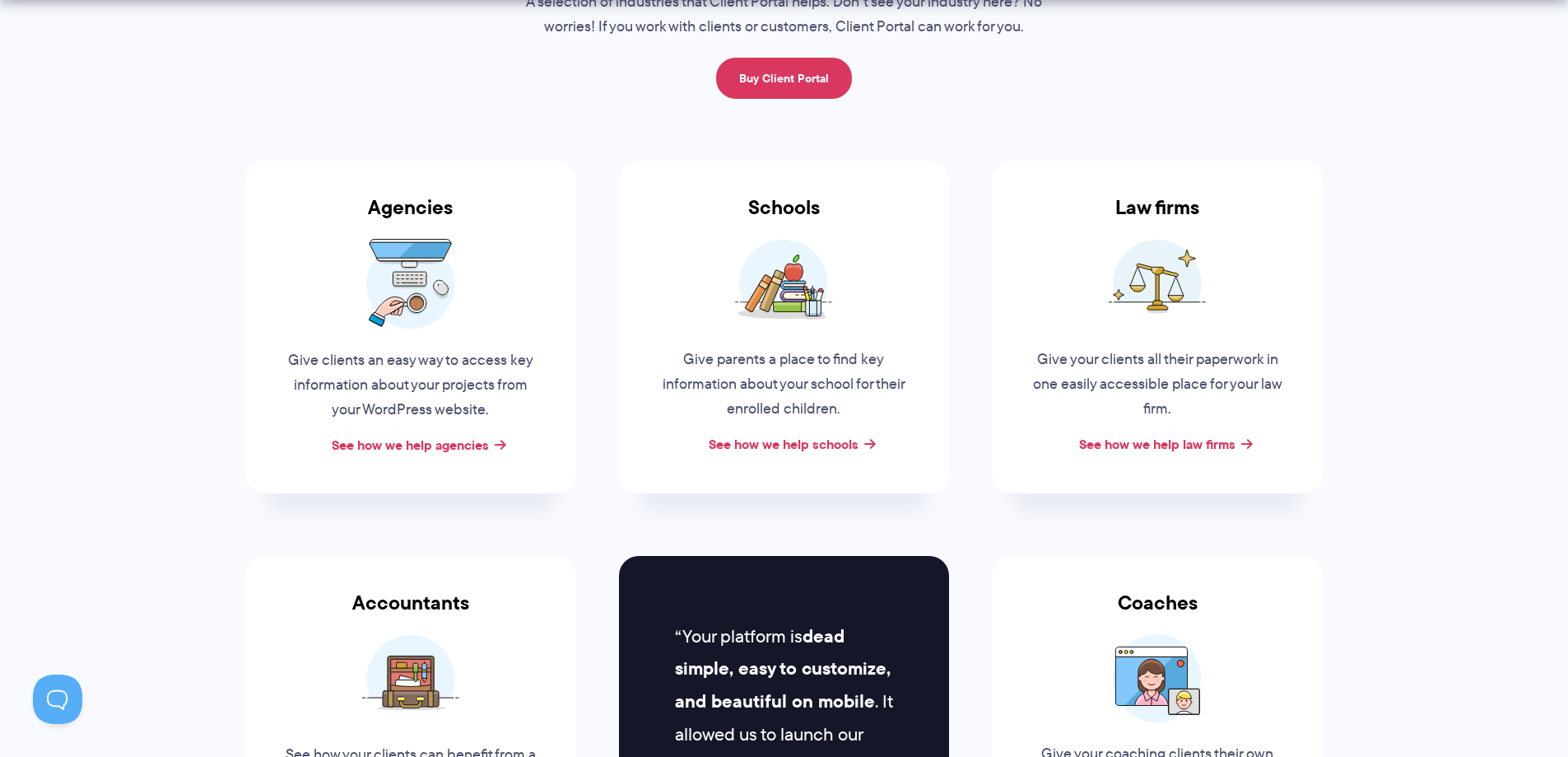
scroll to position [246, 0]
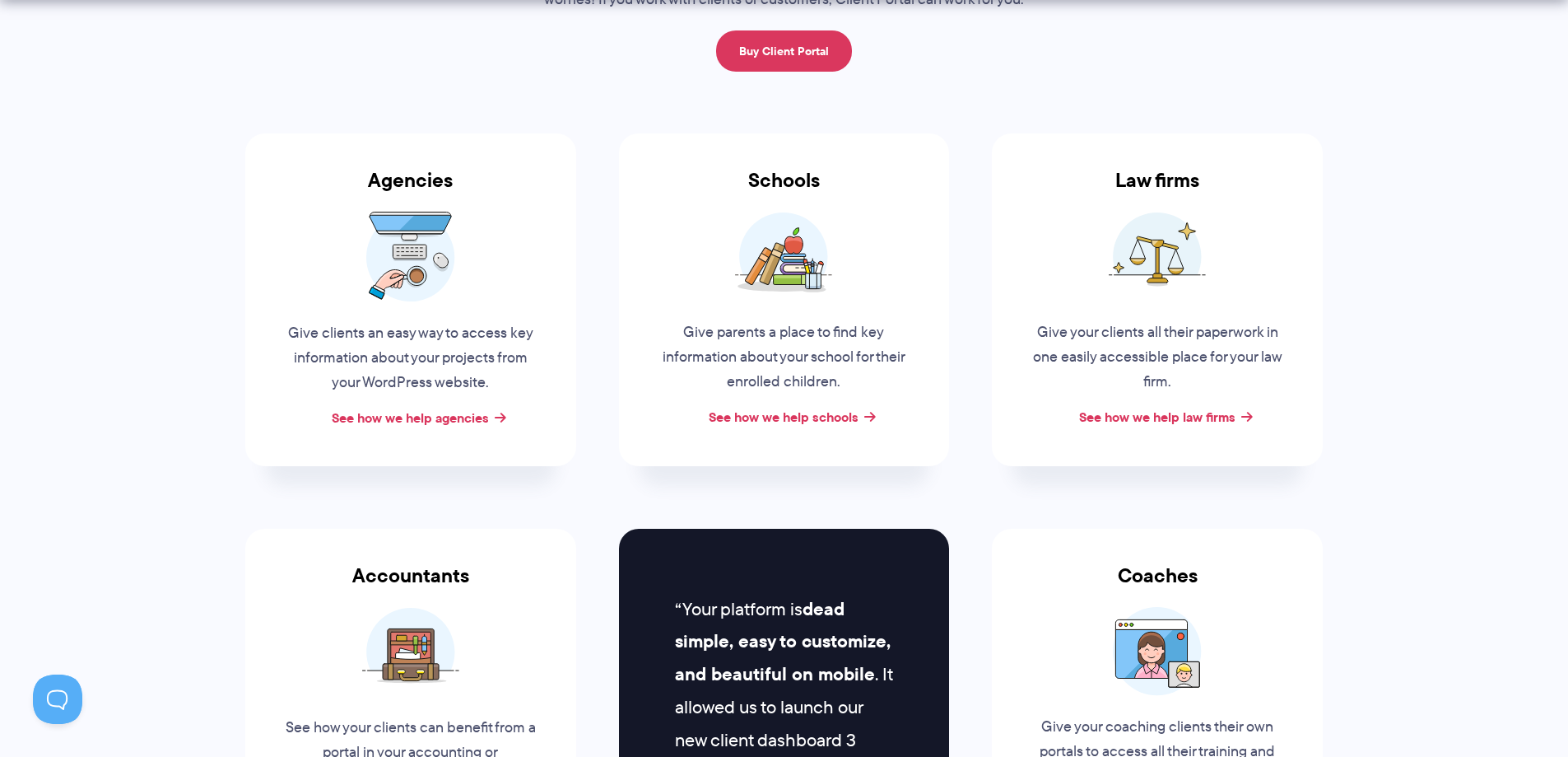
drag, startPoint x: 1463, startPoint y: 382, endPoint x: 1463, endPoint y: 418, distance: 36.0
drag, startPoint x: 325, startPoint y: 497, endPoint x: 325, endPoint y: 512, distance: 15.0
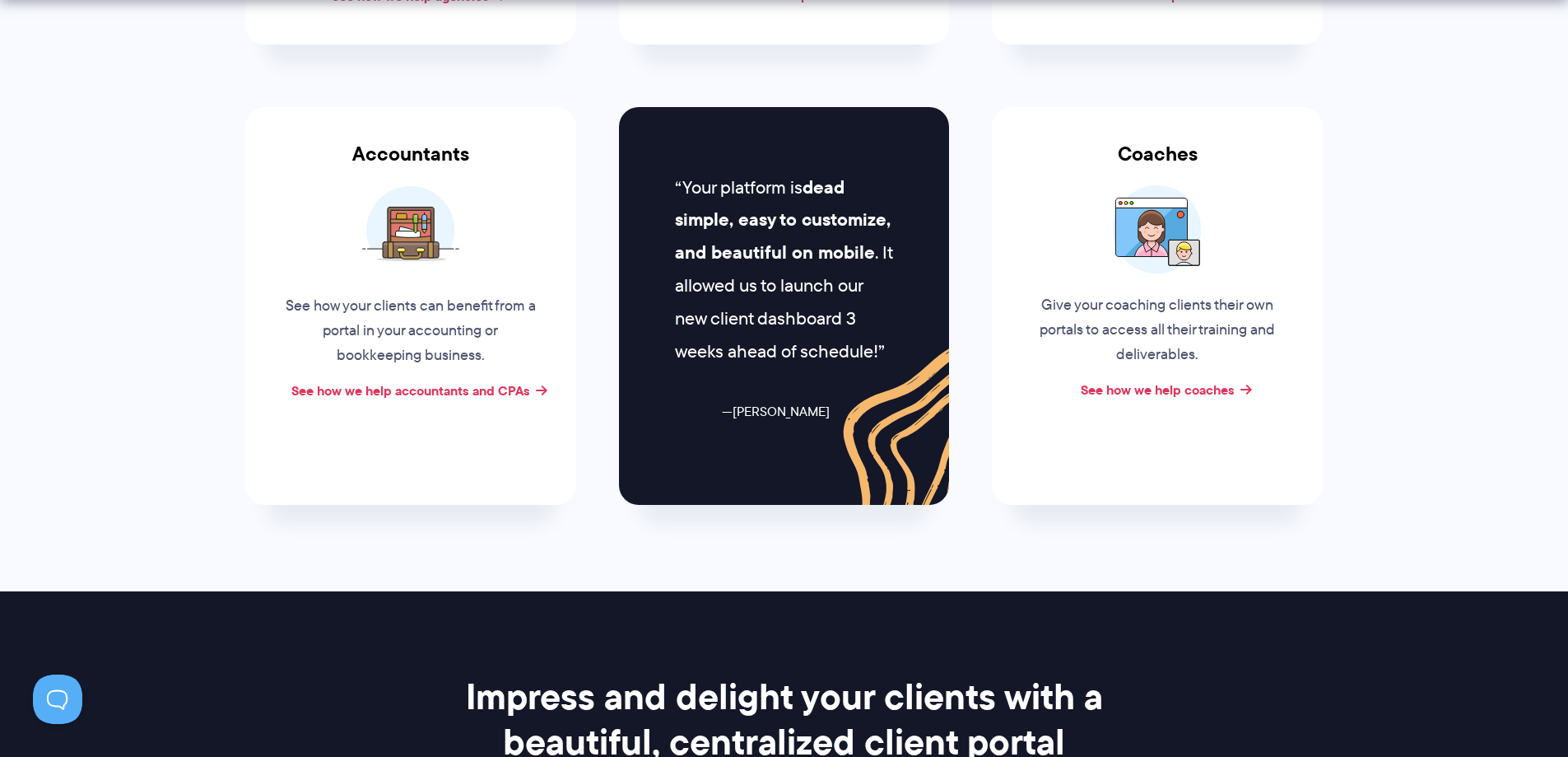
drag, startPoint x: 278, startPoint y: 513, endPoint x: 256, endPoint y: 611, distance: 100.4
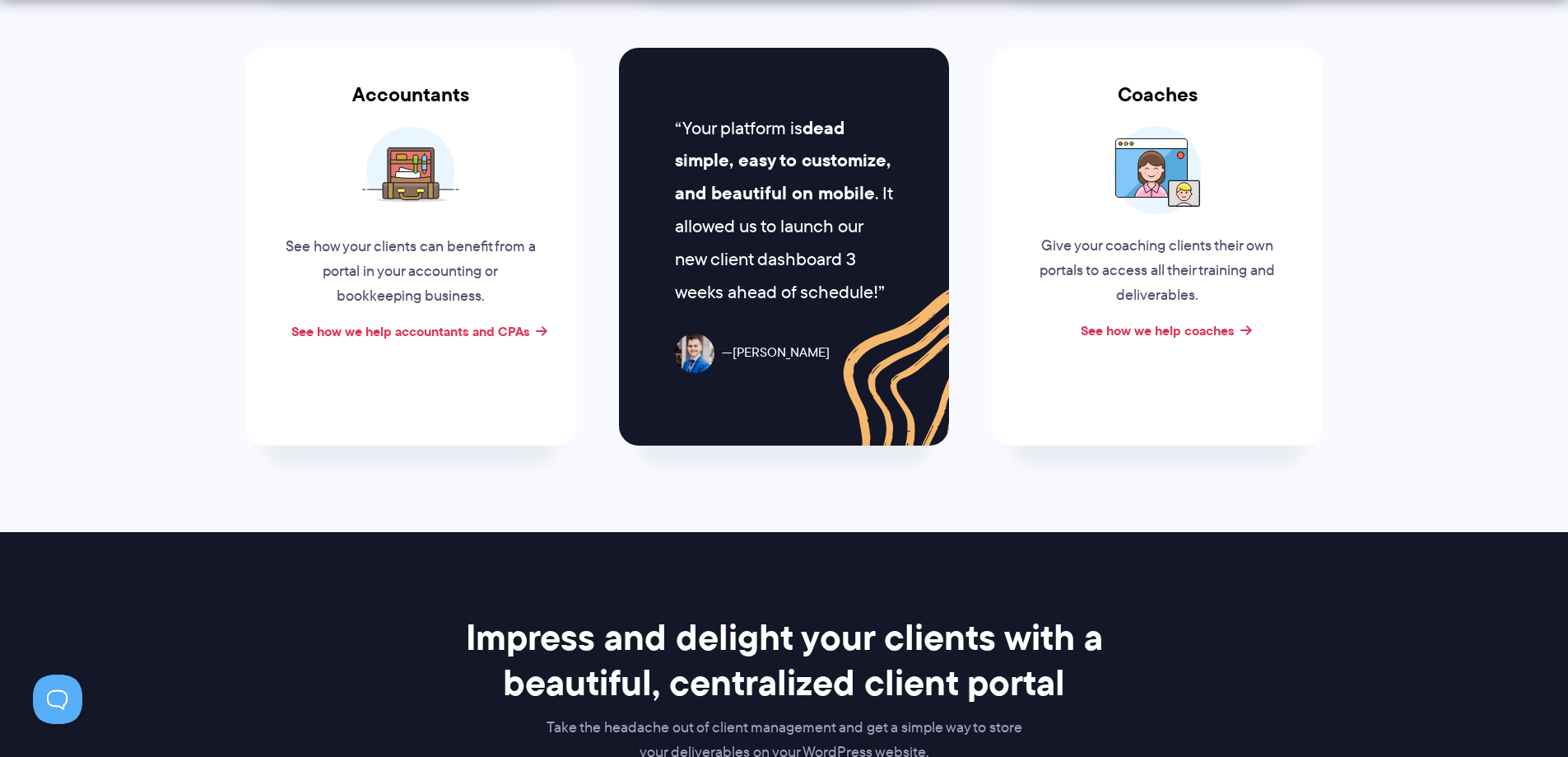
drag, startPoint x: 263, startPoint y: 413, endPoint x: 256, endPoint y: 513, distance: 100.2
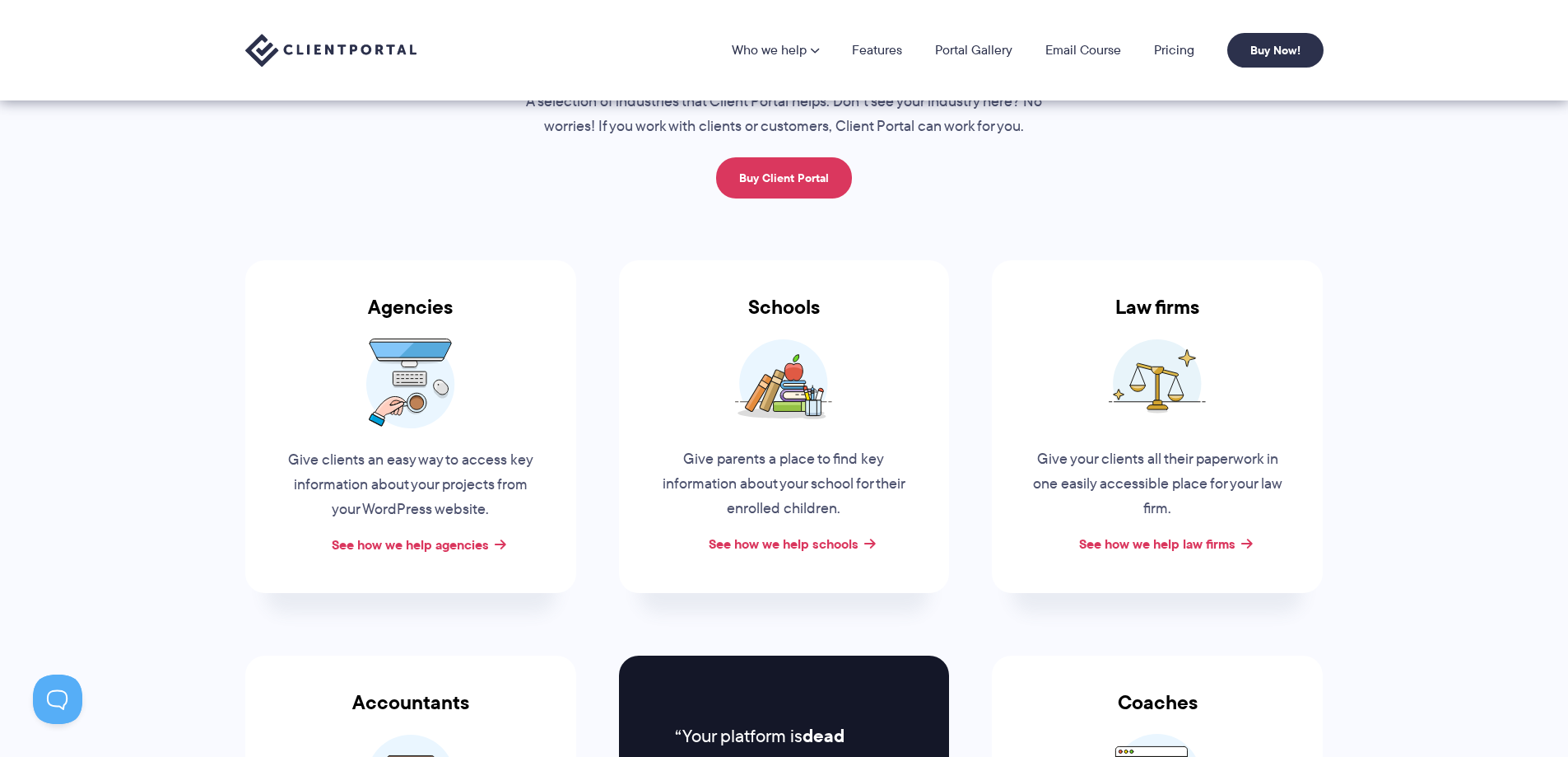
scroll to position [0, 0]
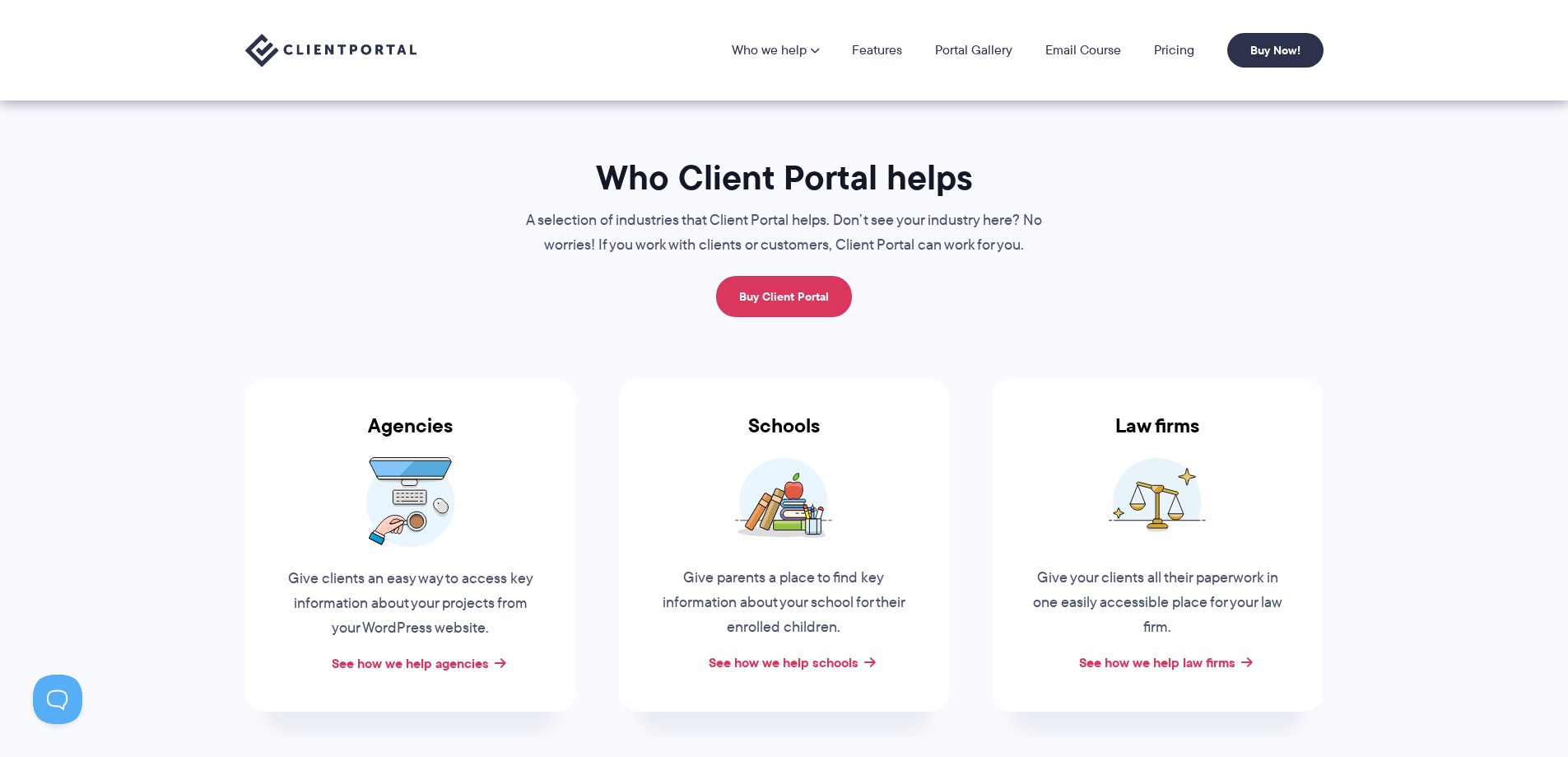
drag, startPoint x: 287, startPoint y: 378, endPoint x: 395, endPoint y: 366, distance: 108.7
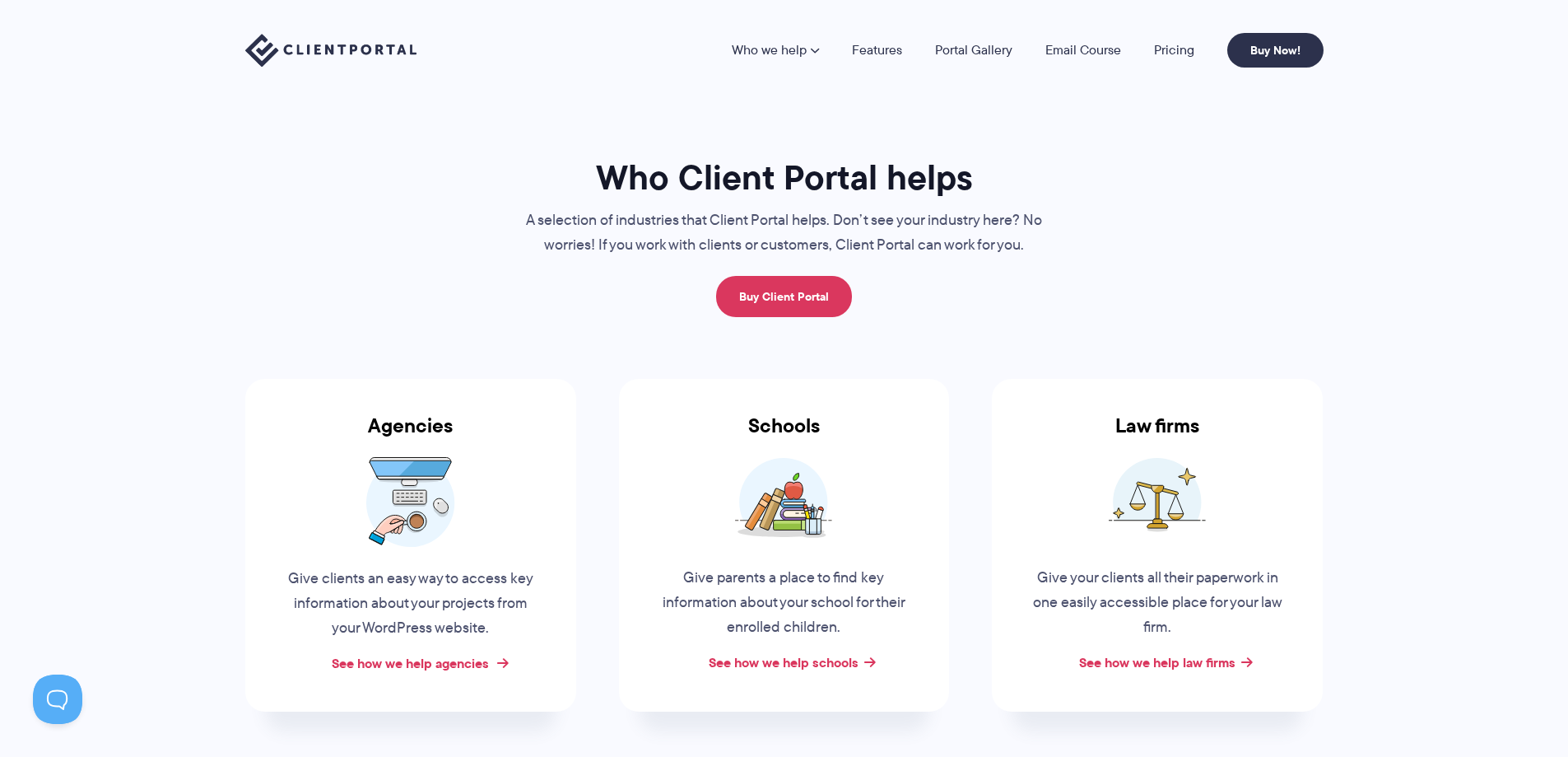
click at [446, 669] on link "See how we help agencies" at bounding box center [410, 663] width 157 height 20
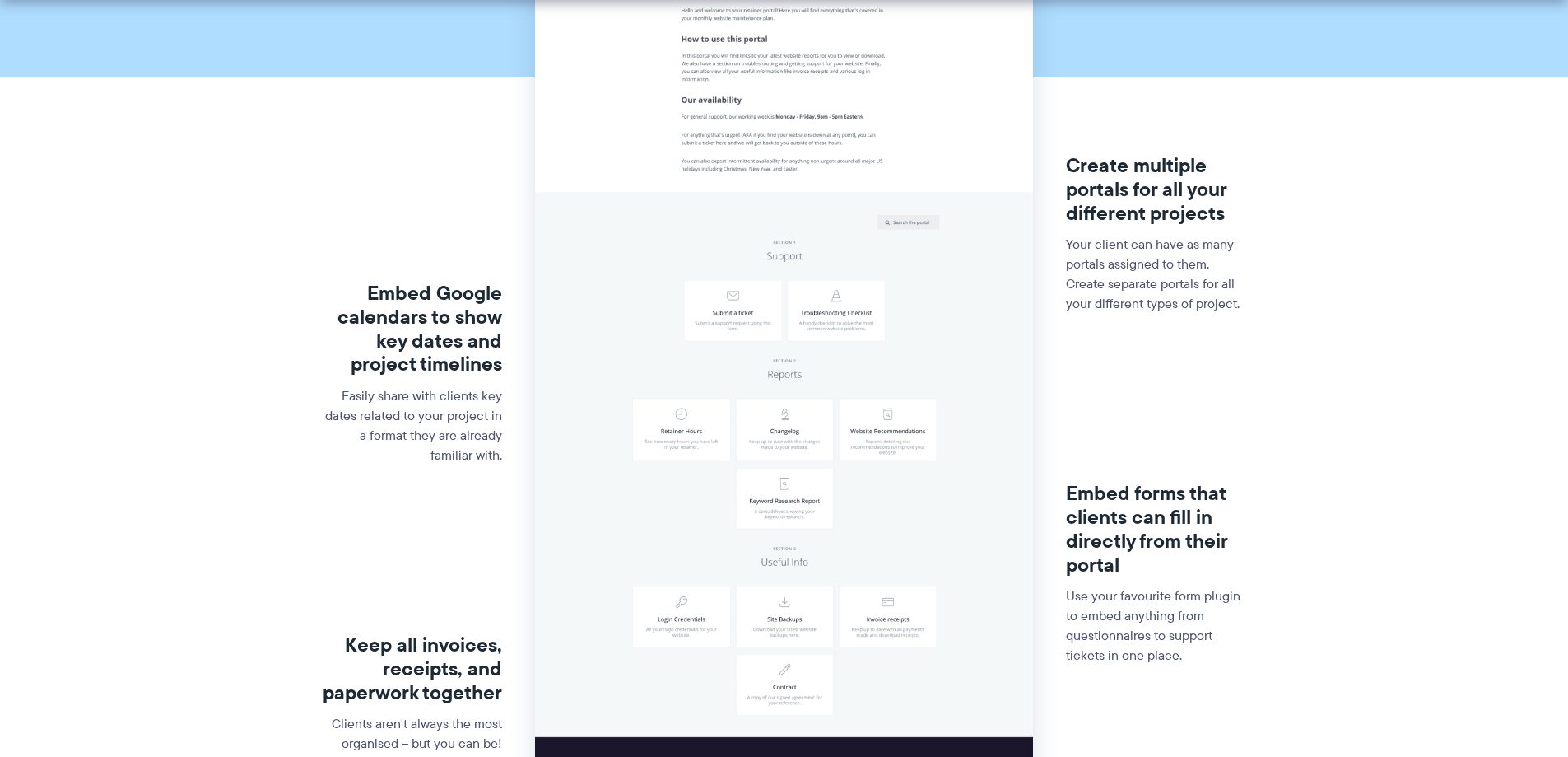
drag, startPoint x: 469, startPoint y: 425, endPoint x: 452, endPoint y: 529, distance: 105.4
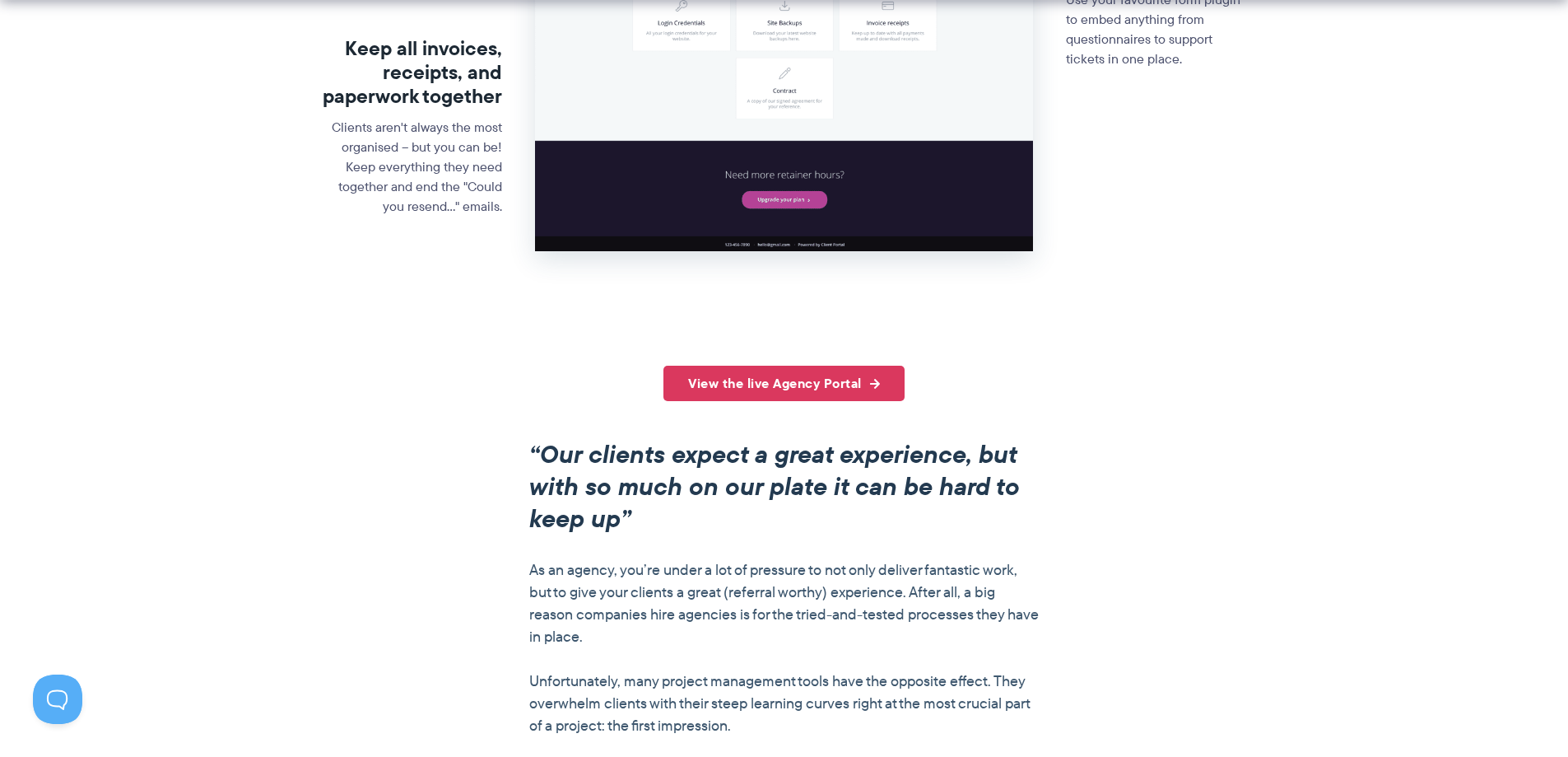
drag, startPoint x: 373, startPoint y: 419, endPoint x: 354, endPoint y: 502, distance: 85.1
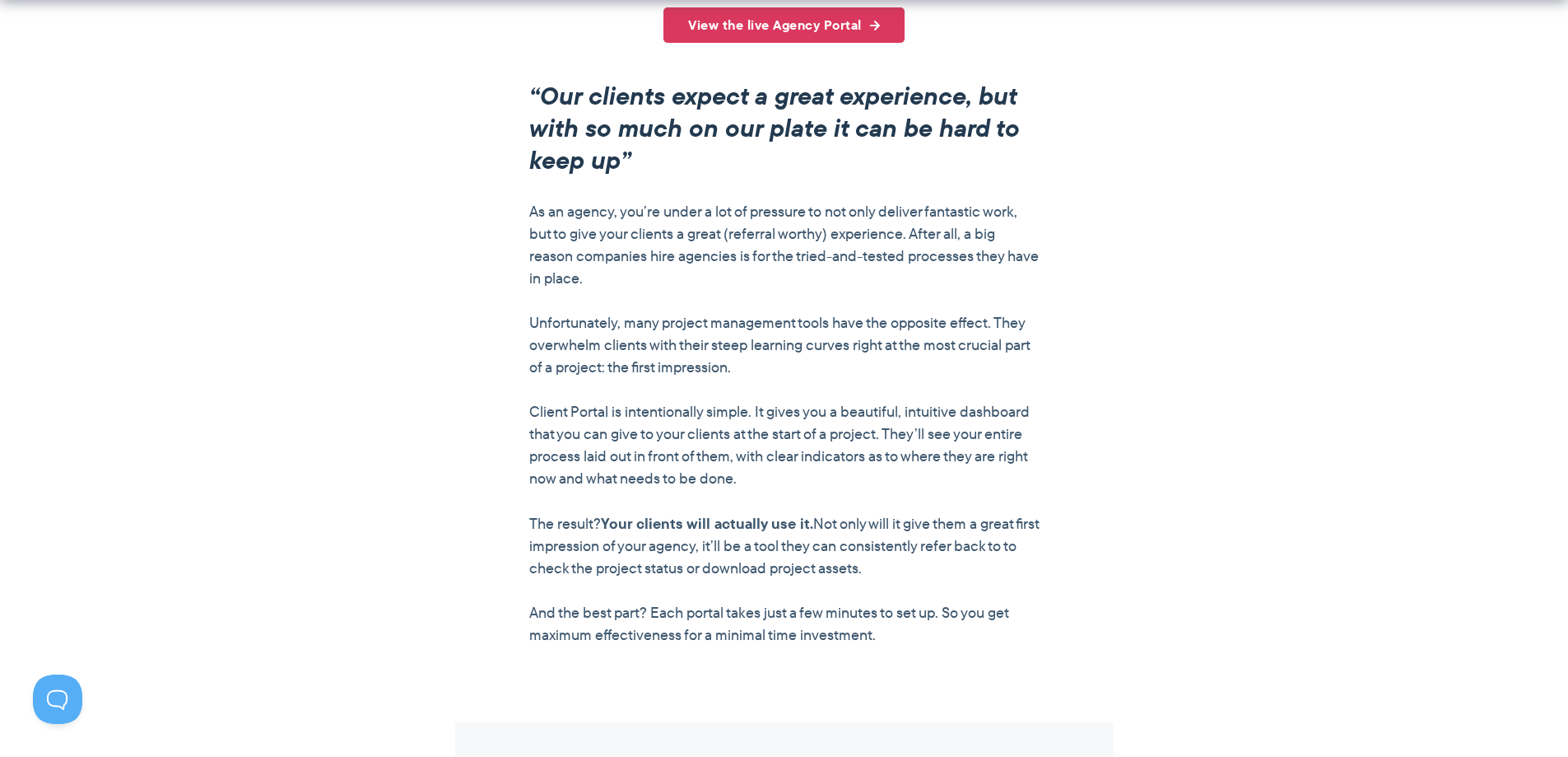
drag, startPoint x: 341, startPoint y: 406, endPoint x: 341, endPoint y: 472, distance: 66.0
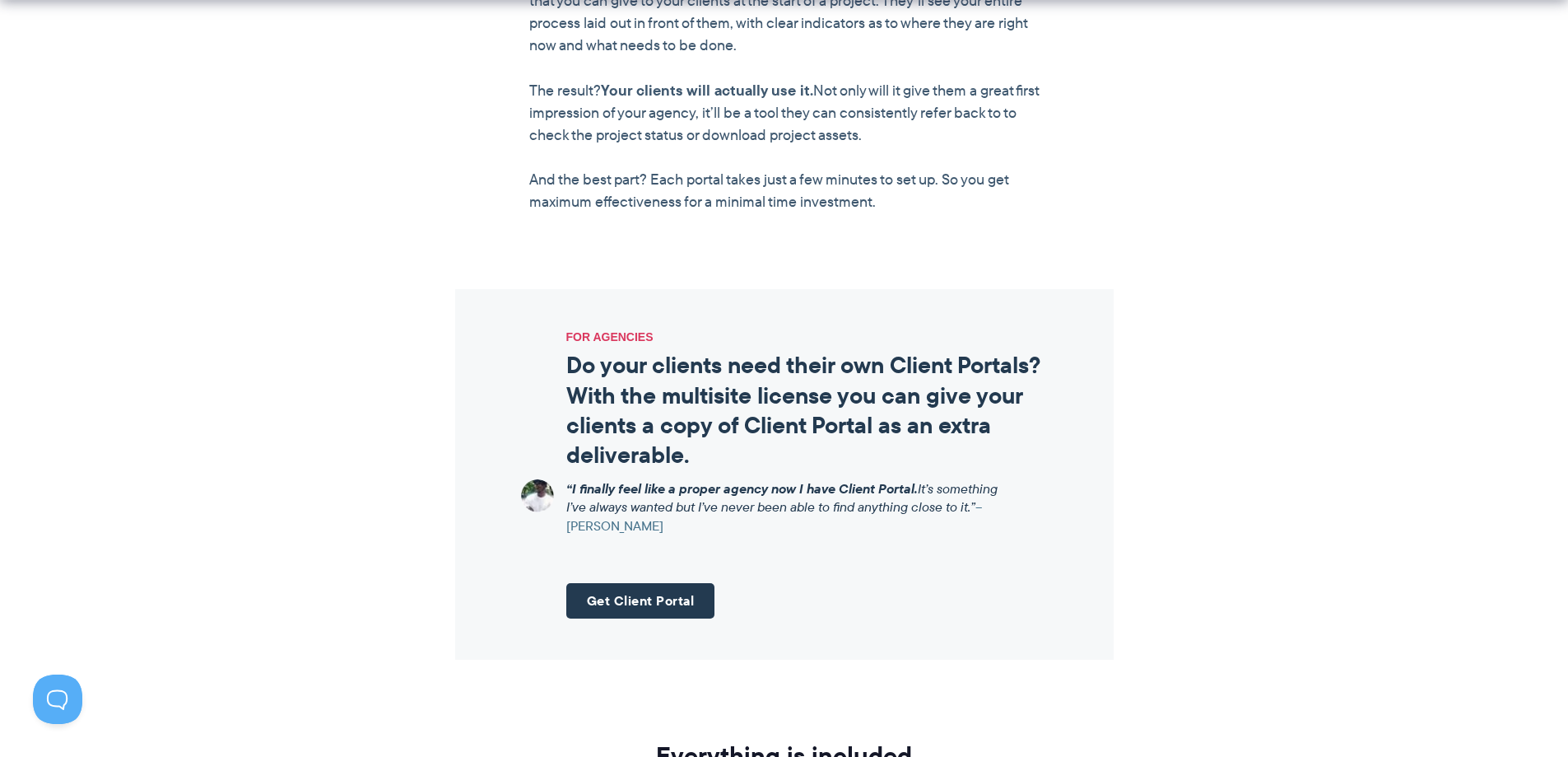
drag, startPoint x: 355, startPoint y: 419, endPoint x: 379, endPoint y: 339, distance: 83.5
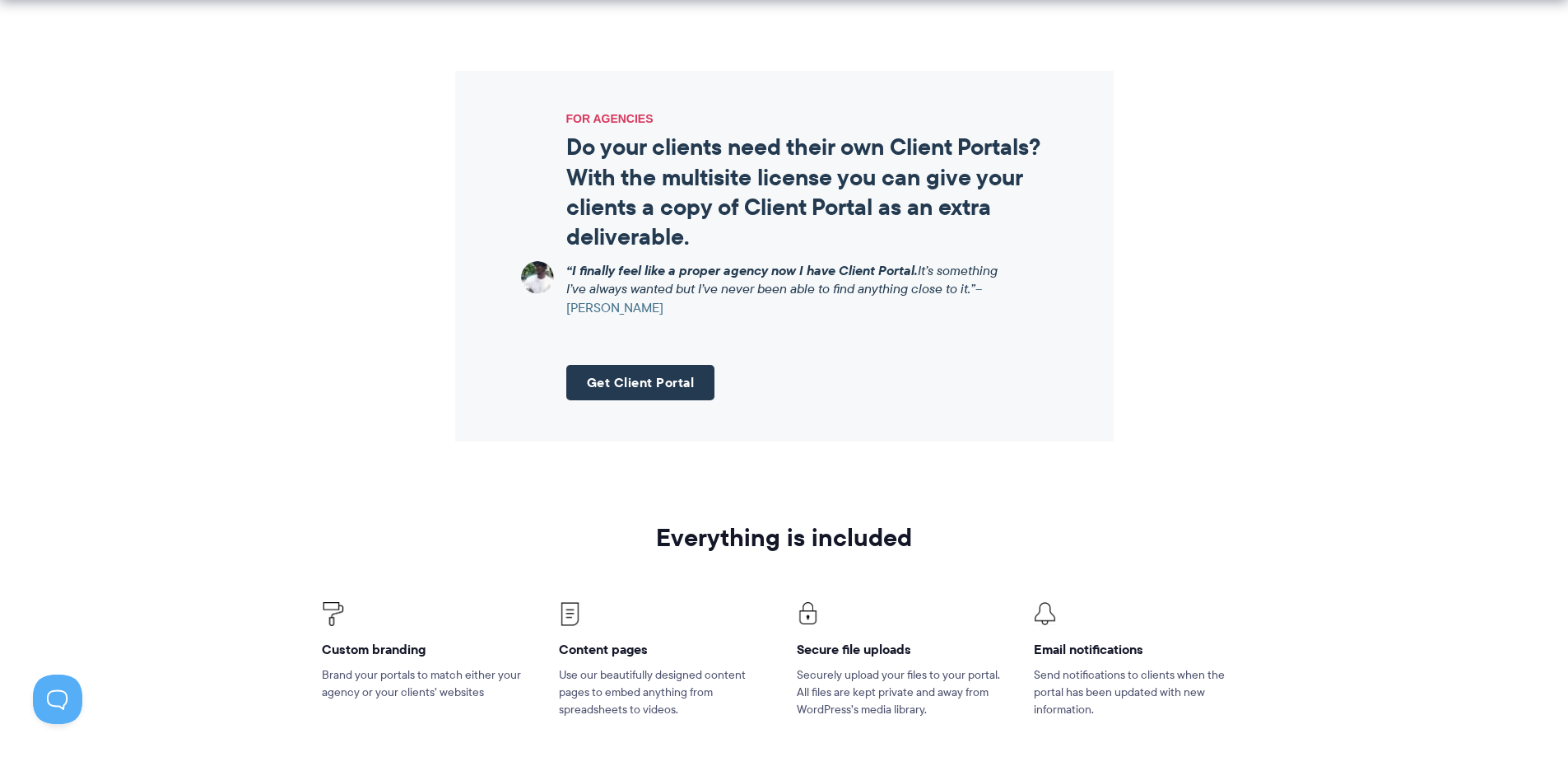
drag, startPoint x: 380, startPoint y: 367, endPoint x: 406, endPoint y: 395, distance: 38.2
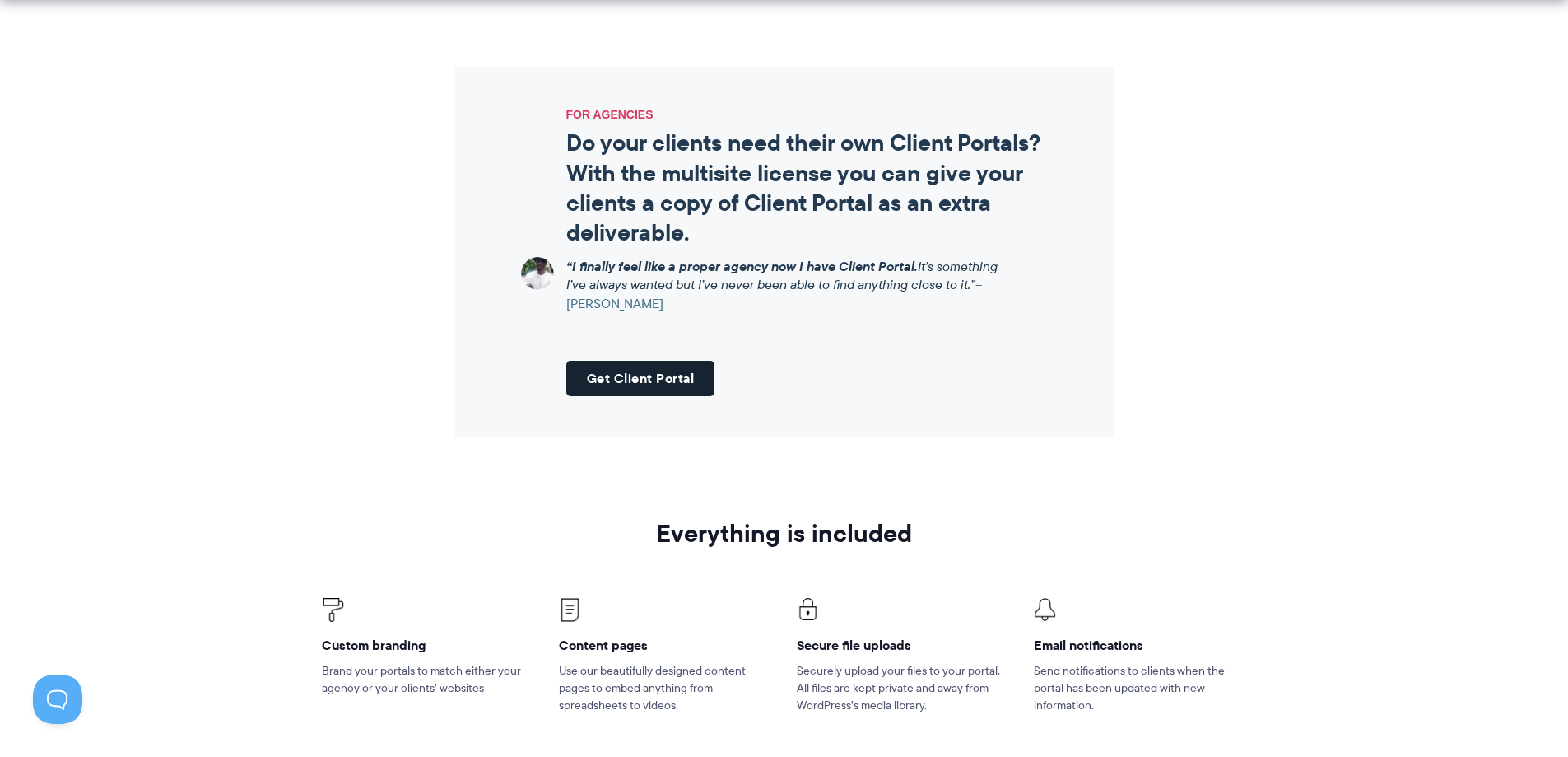
click at [631, 378] on link "Get Client Portal" at bounding box center [641, 378] width 149 height 36
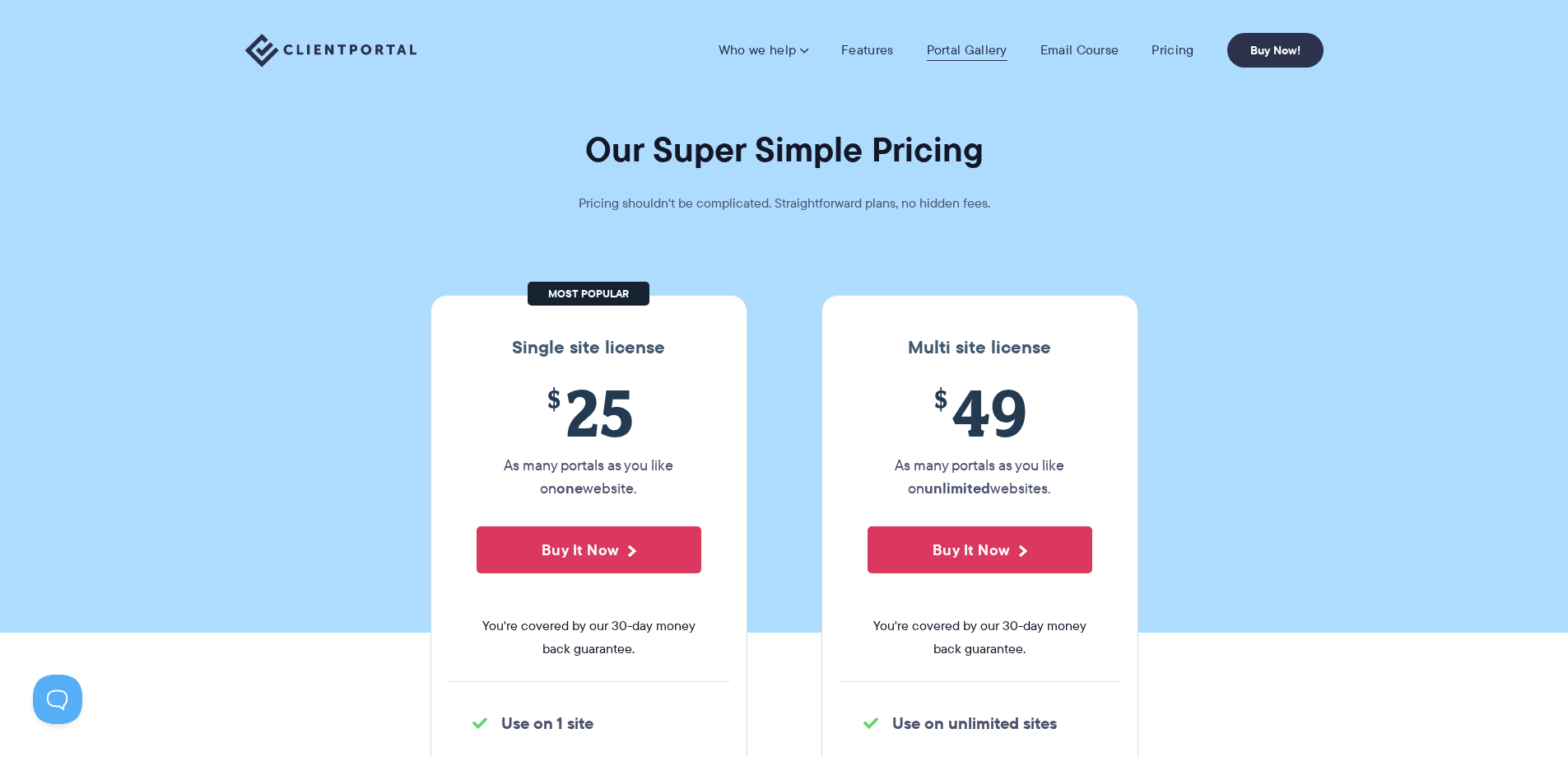
click at [962, 51] on link "Portal Gallery" at bounding box center [966, 51] width 80 height 17
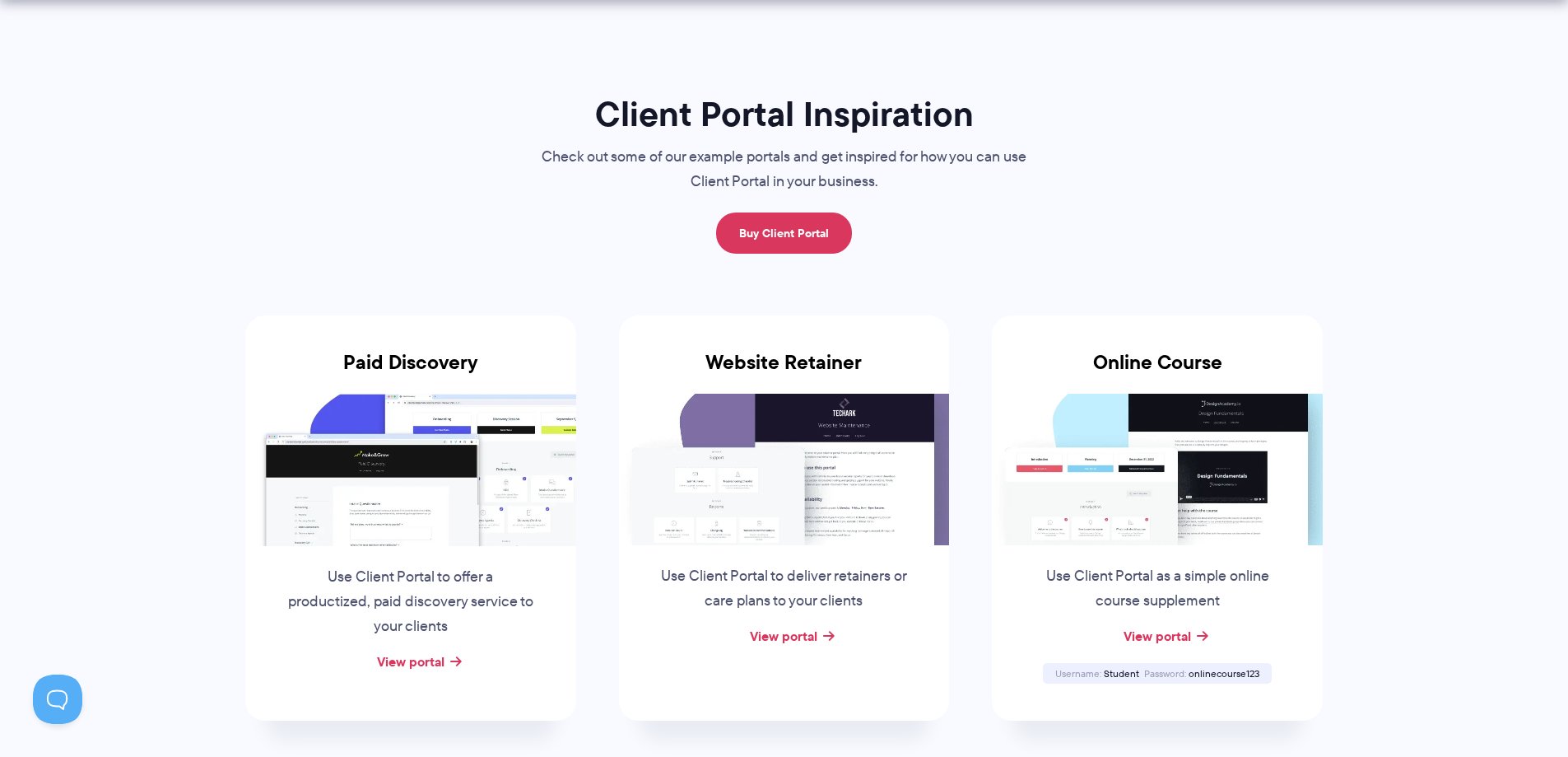
scroll to position [101, 0]
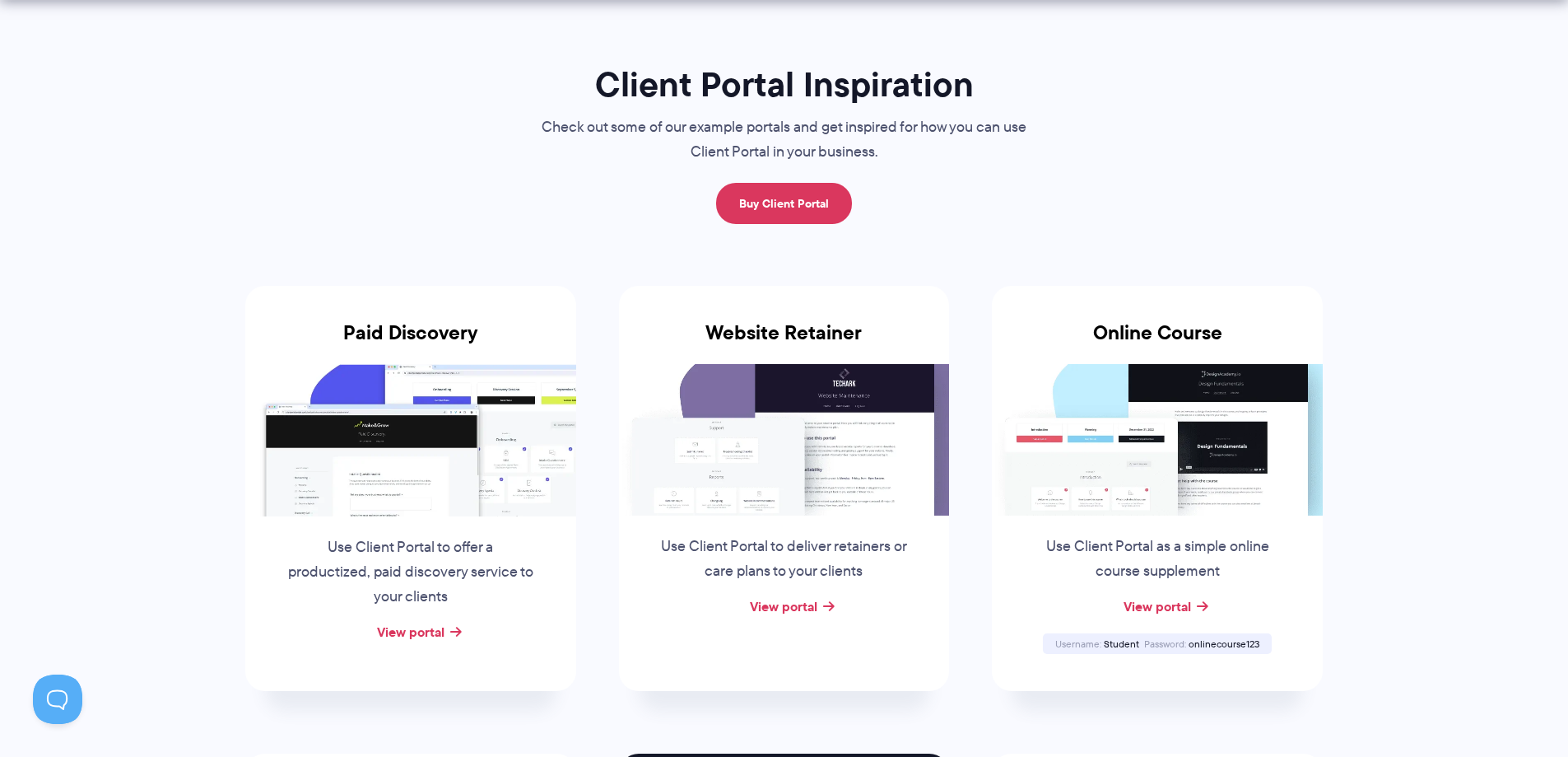
drag, startPoint x: 187, startPoint y: 350, endPoint x: 186, endPoint y: 393, distance: 43.0
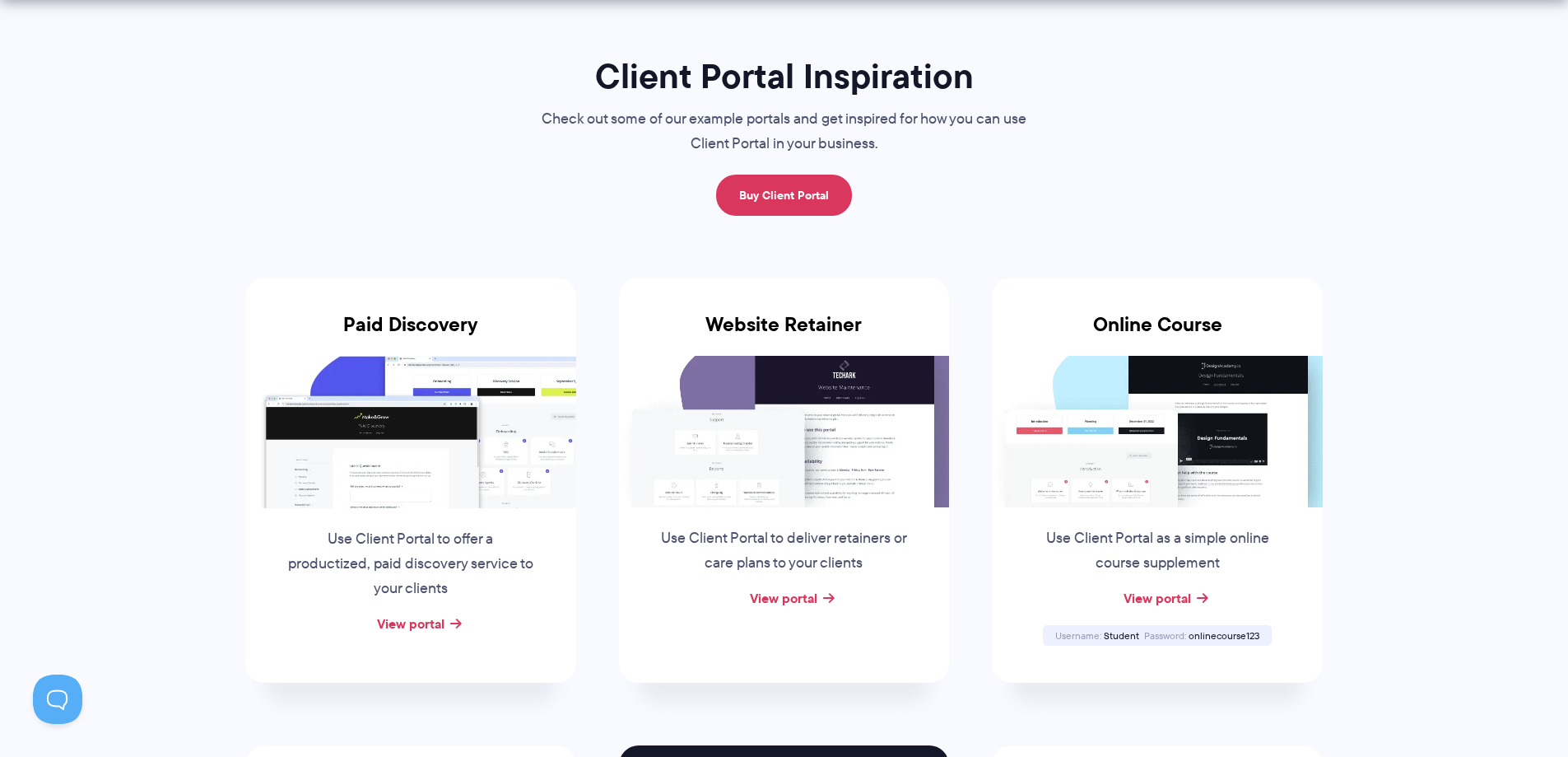
click at [403, 437] on img at bounding box center [410, 431] width 331 height 152
click at [405, 625] on link "View portal" at bounding box center [410, 624] width 67 height 20
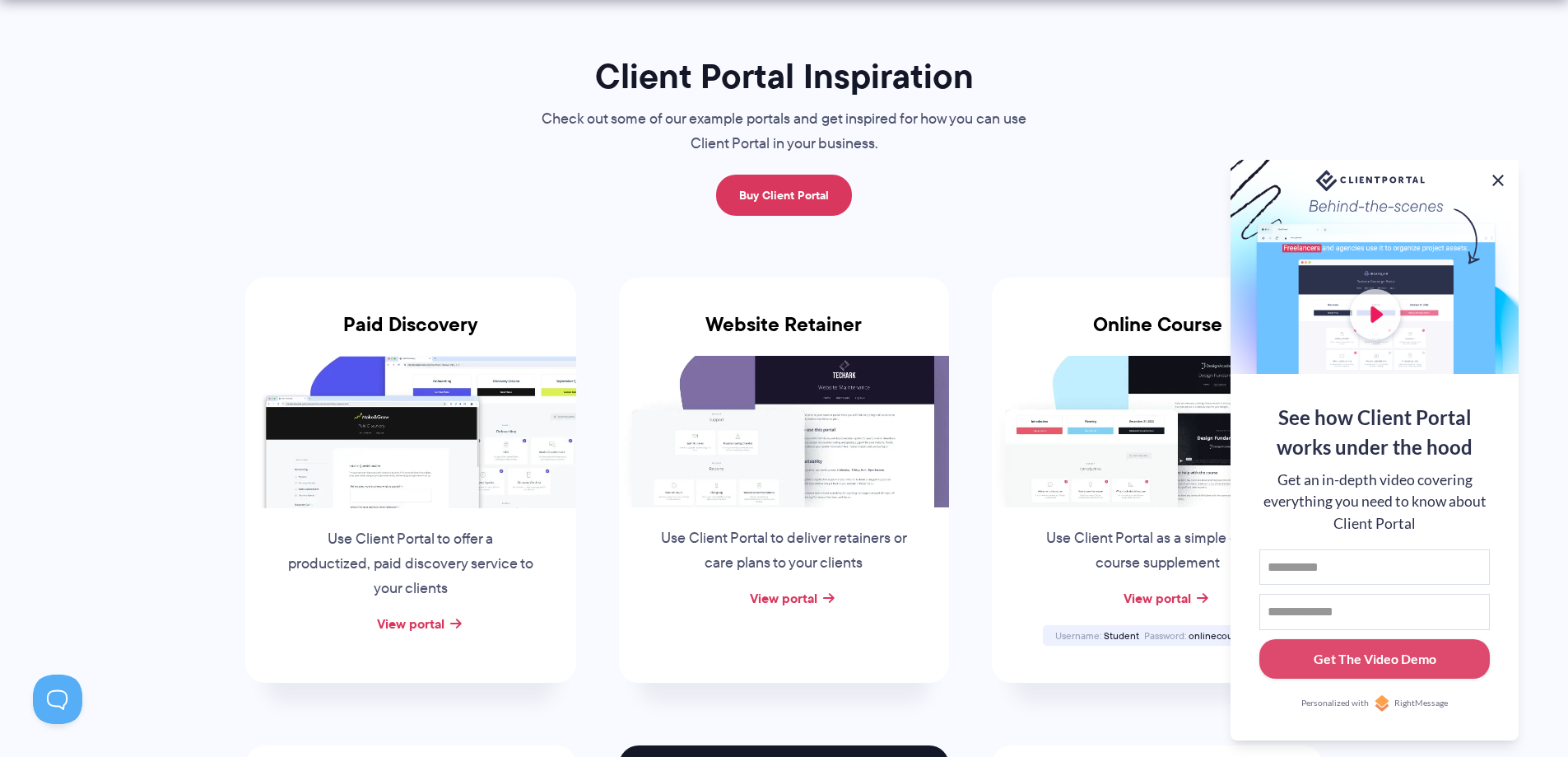
click at [1502, 171] on button at bounding box center [1498, 181] width 20 height 20
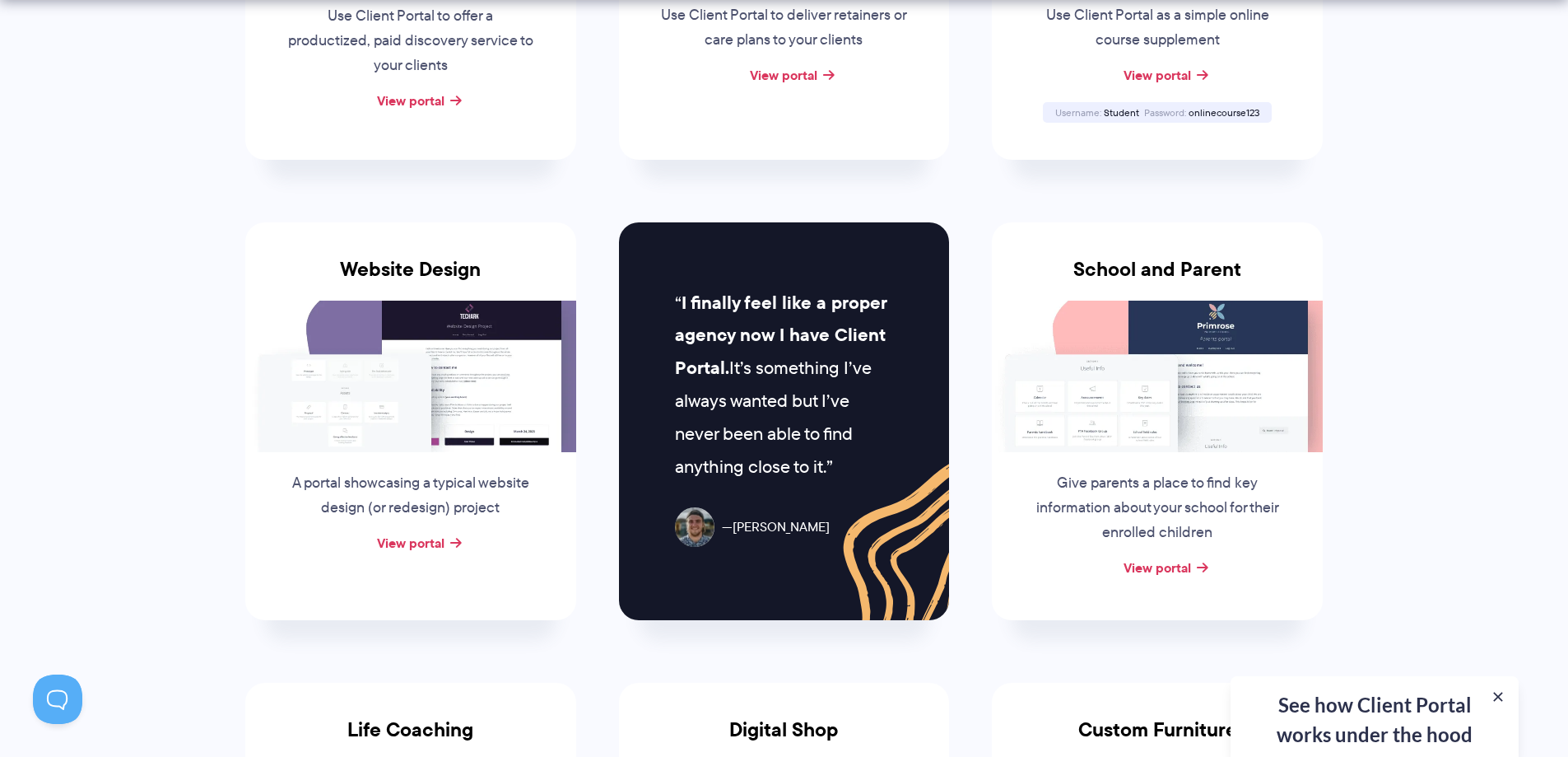
drag, startPoint x: 1421, startPoint y: 257, endPoint x: 1418, endPoint y: 349, distance: 92.0
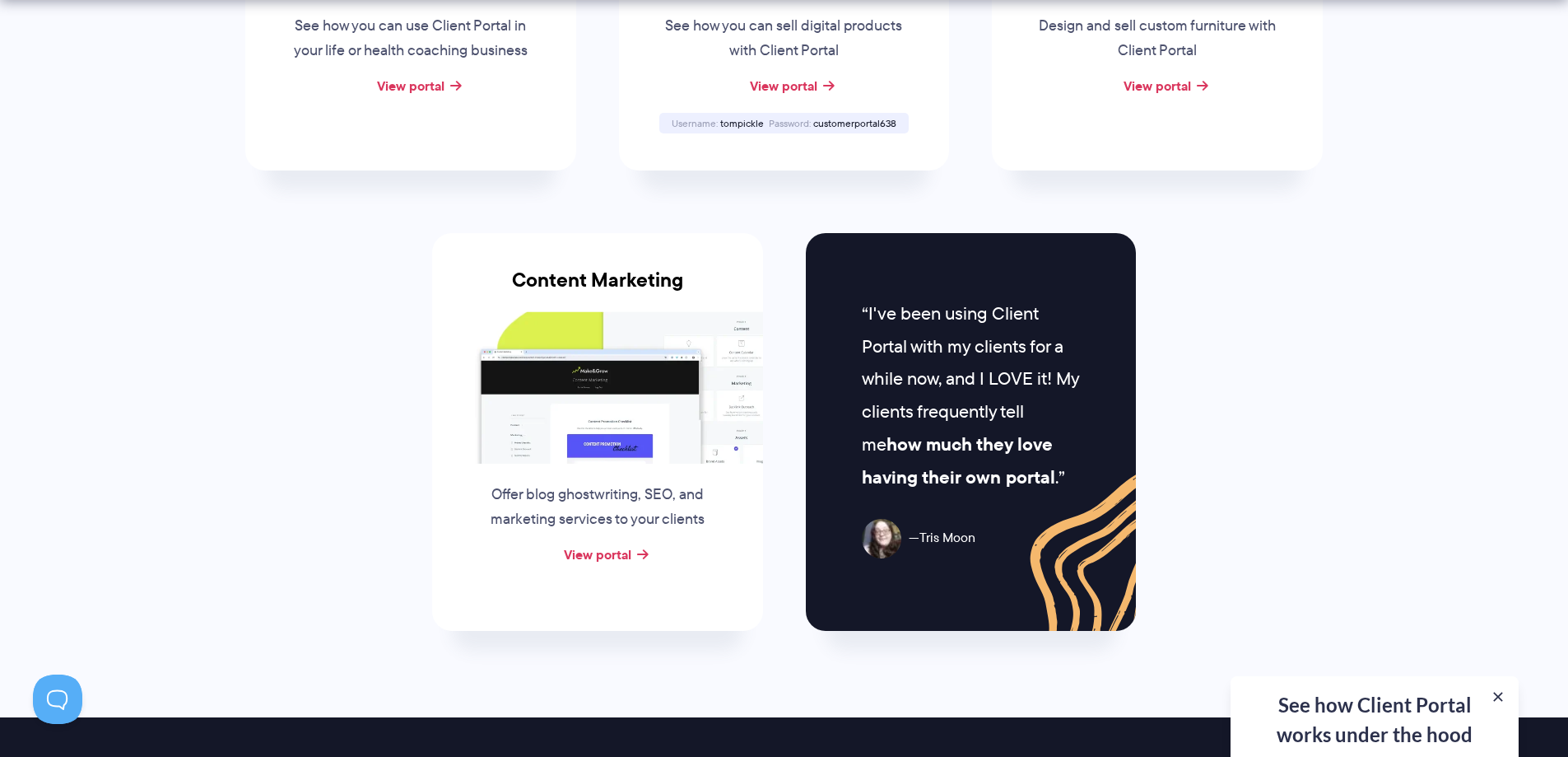
drag, startPoint x: 1419, startPoint y: 333, endPoint x: 1421, endPoint y: 421, distance: 88.0
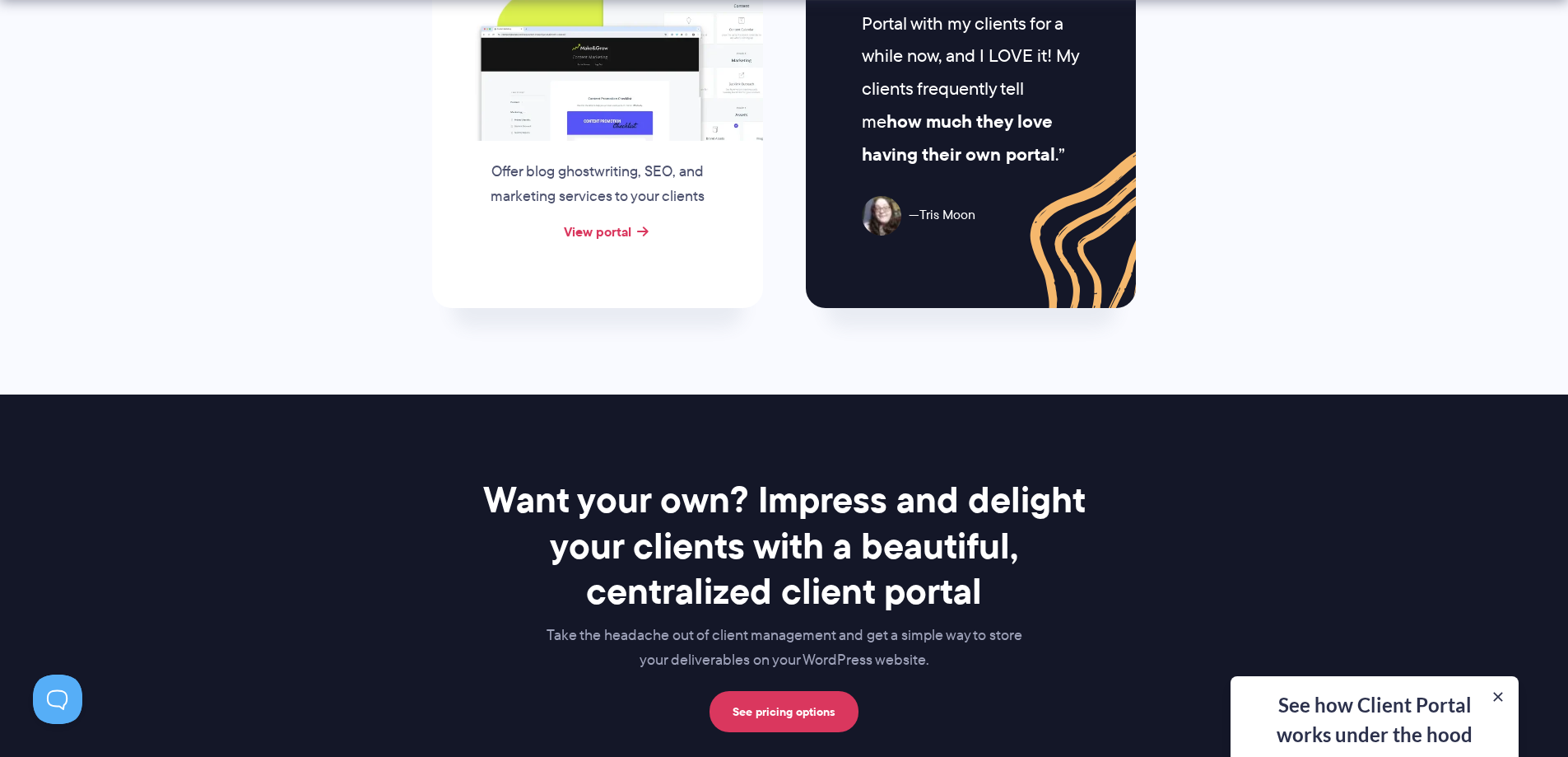
drag, startPoint x: 1449, startPoint y: 280, endPoint x: 1440, endPoint y: 352, distance: 72.6
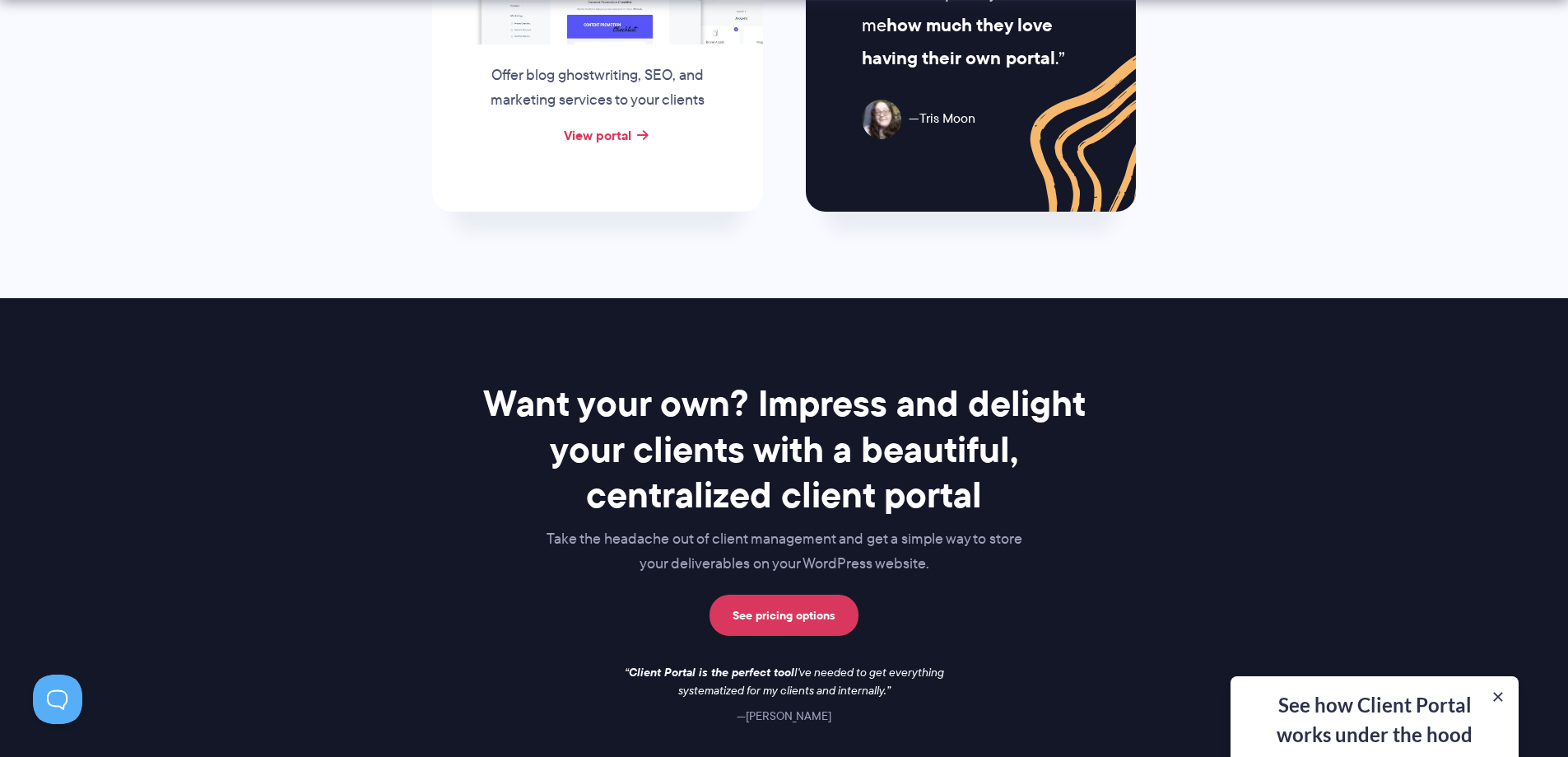
scroll to position [2393, 0]
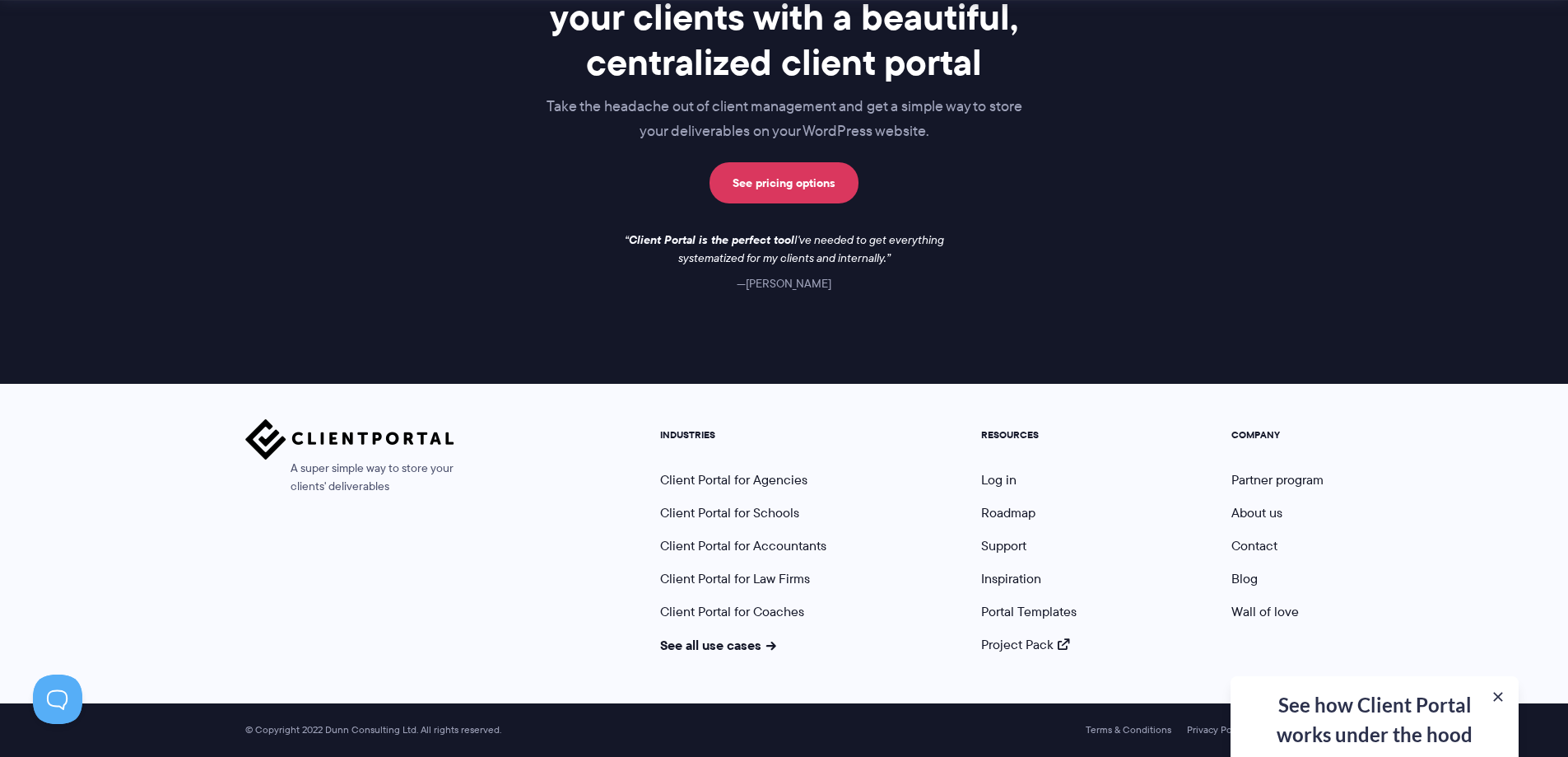
drag, startPoint x: 1430, startPoint y: 392, endPoint x: 1389, endPoint y: 550, distance: 163.2
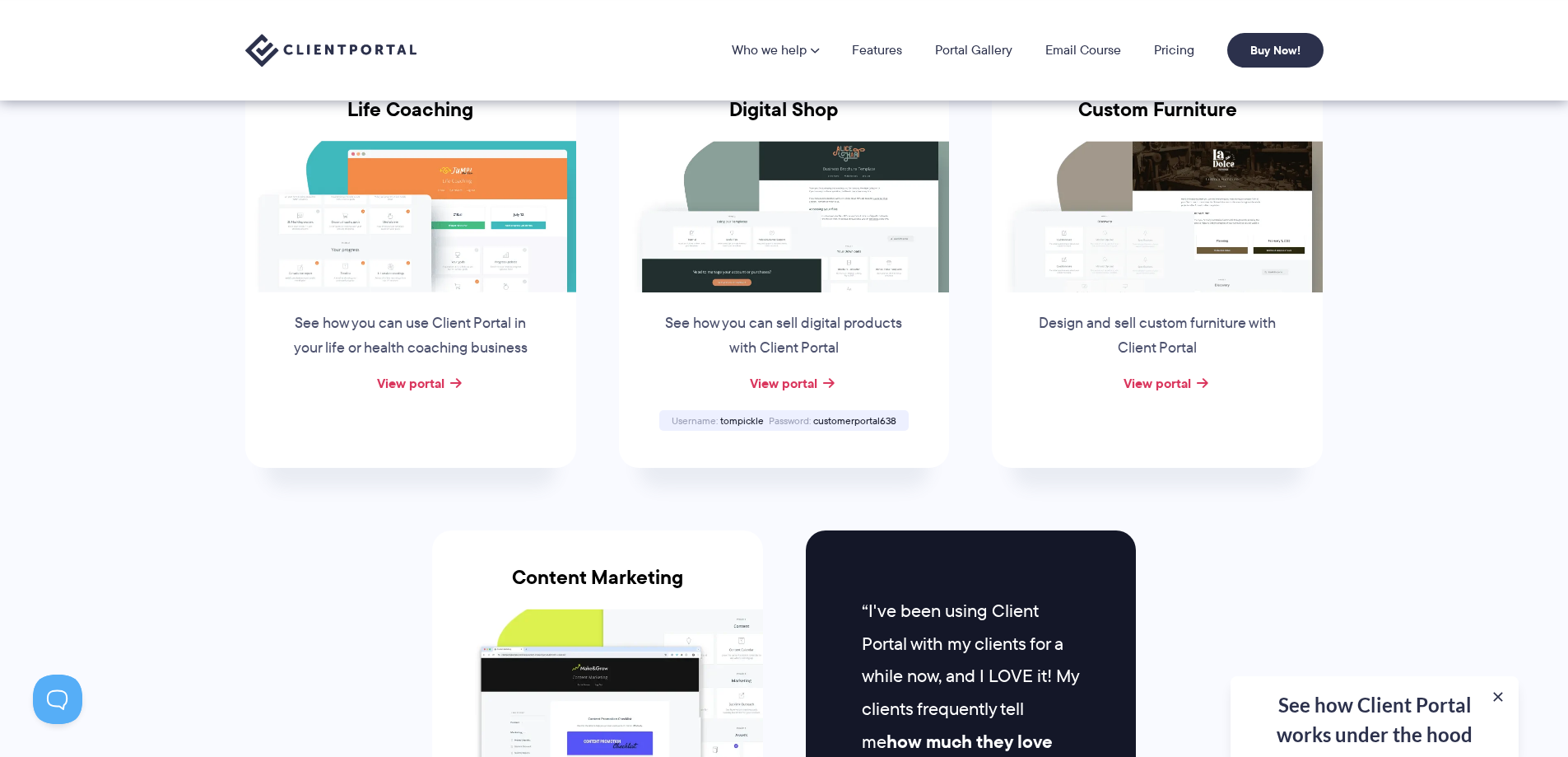
scroll to position [0, 0]
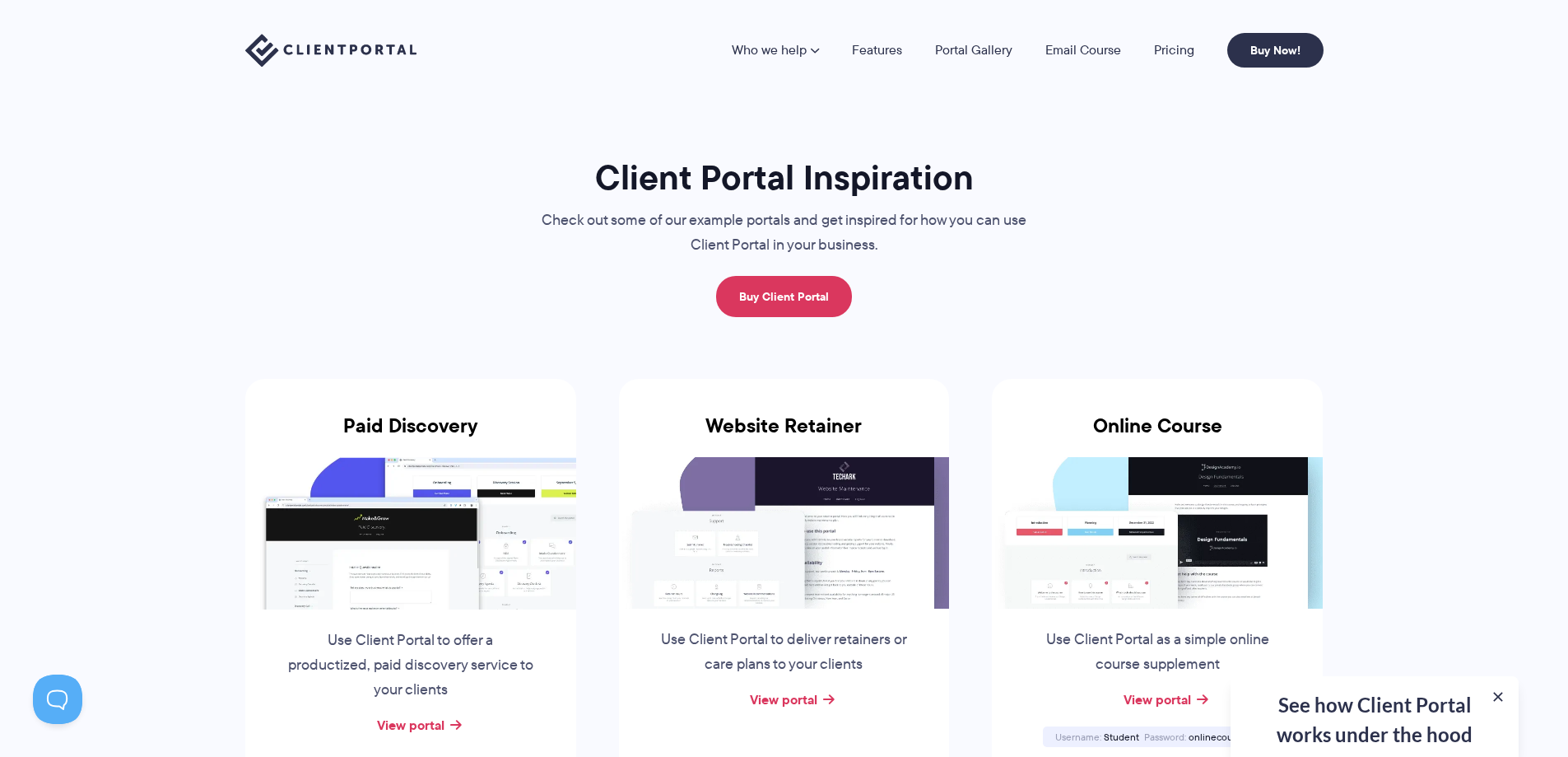
drag, startPoint x: 1376, startPoint y: 458, endPoint x: 1357, endPoint y: 274, distance: 185.0
click at [1366, 717] on div "See how Client Portal works under the hood Get an in-depth video covering every…" at bounding box center [1375, 716] width 288 height 80
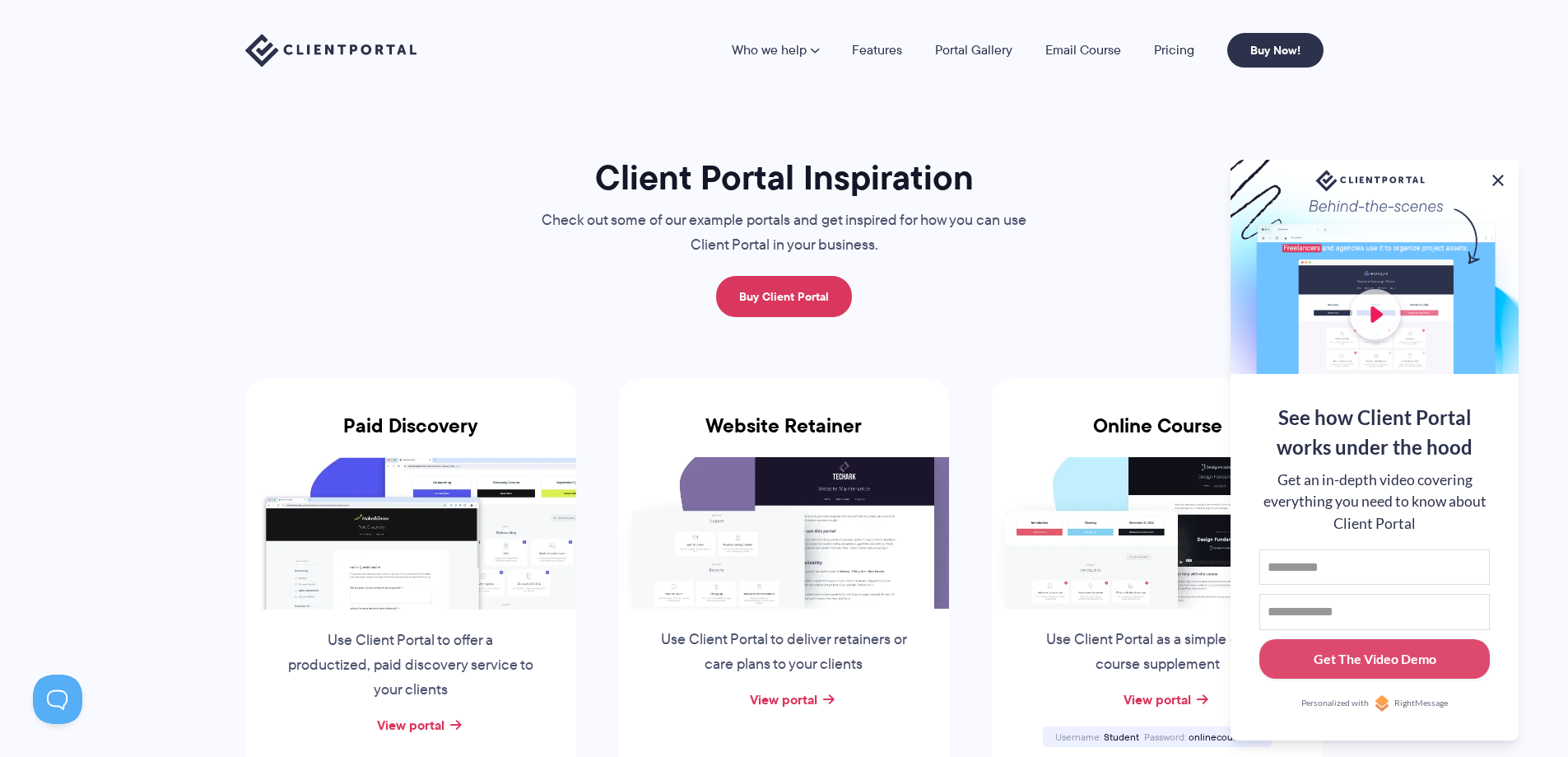
click at [1500, 171] on button at bounding box center [1498, 181] width 20 height 20
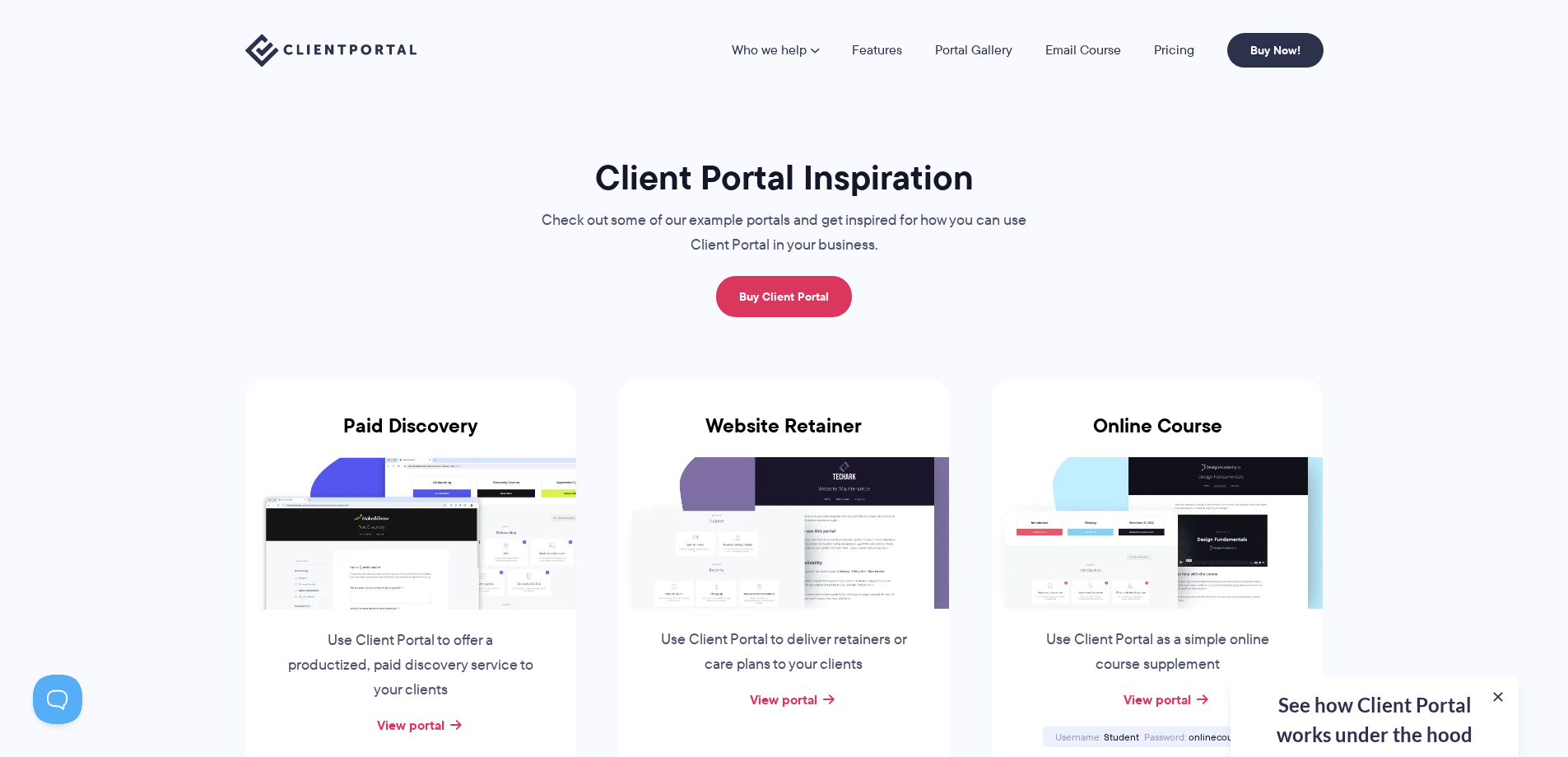
click at [1371, 715] on div "See how Client Portal works under the hood Get an in-depth video covering every…" at bounding box center [1375, 716] width 288 height 80
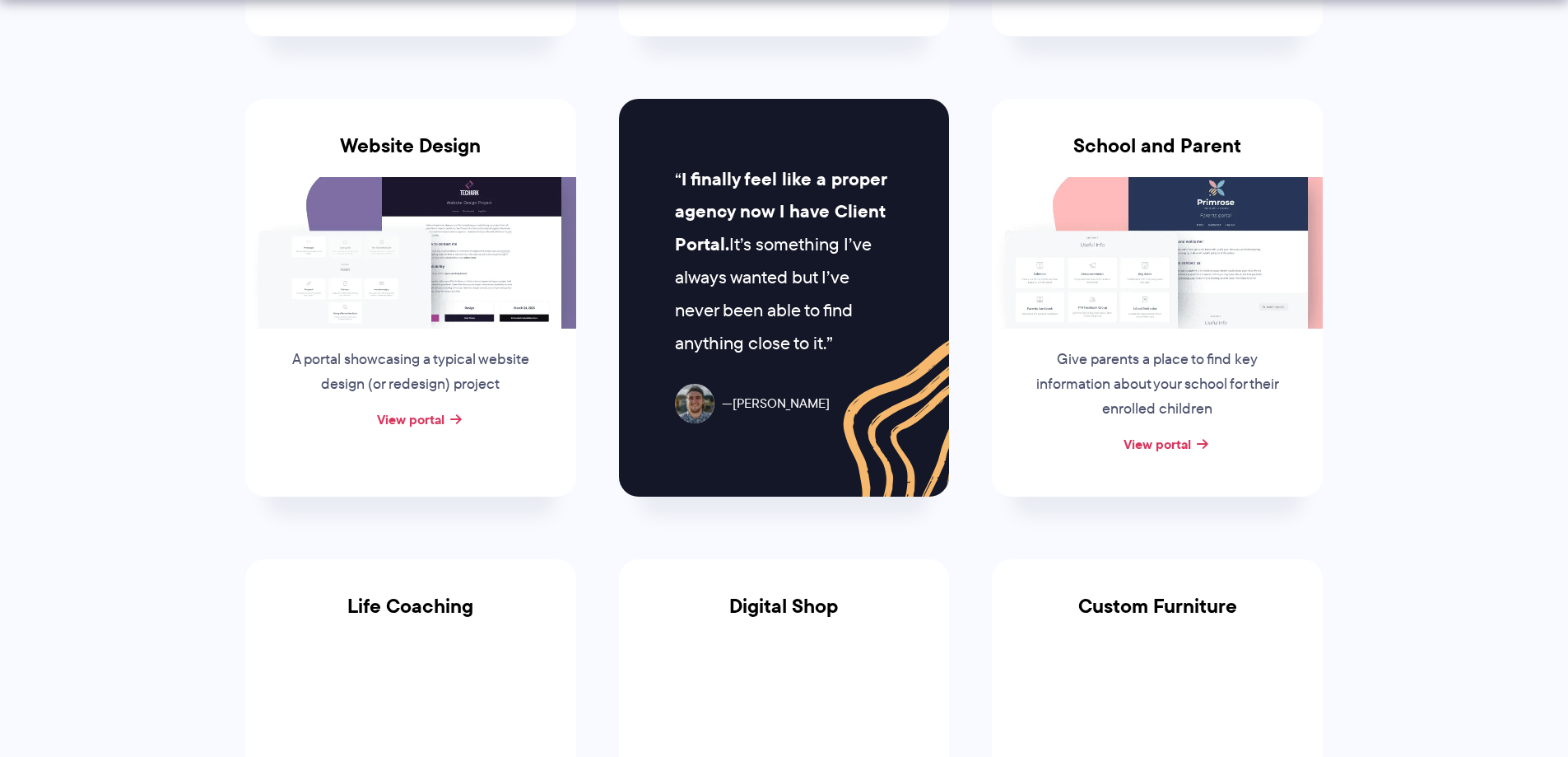
drag, startPoint x: 1386, startPoint y: 296, endPoint x: 1404, endPoint y: 374, distance: 80.0
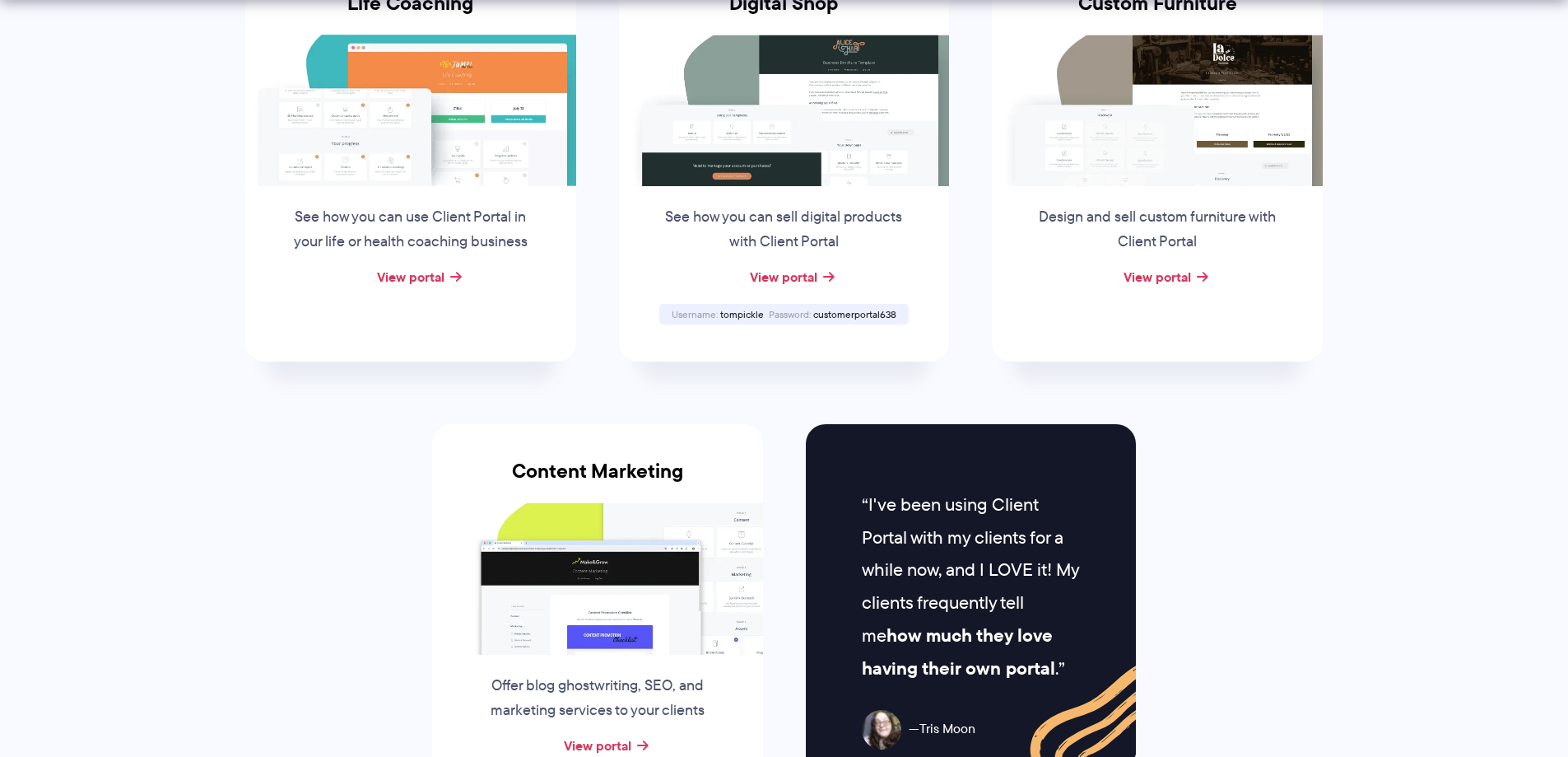
drag, startPoint x: 1449, startPoint y: 296, endPoint x: 1411, endPoint y: 447, distance: 155.7
